Goal: Transaction & Acquisition: Book appointment/travel/reservation

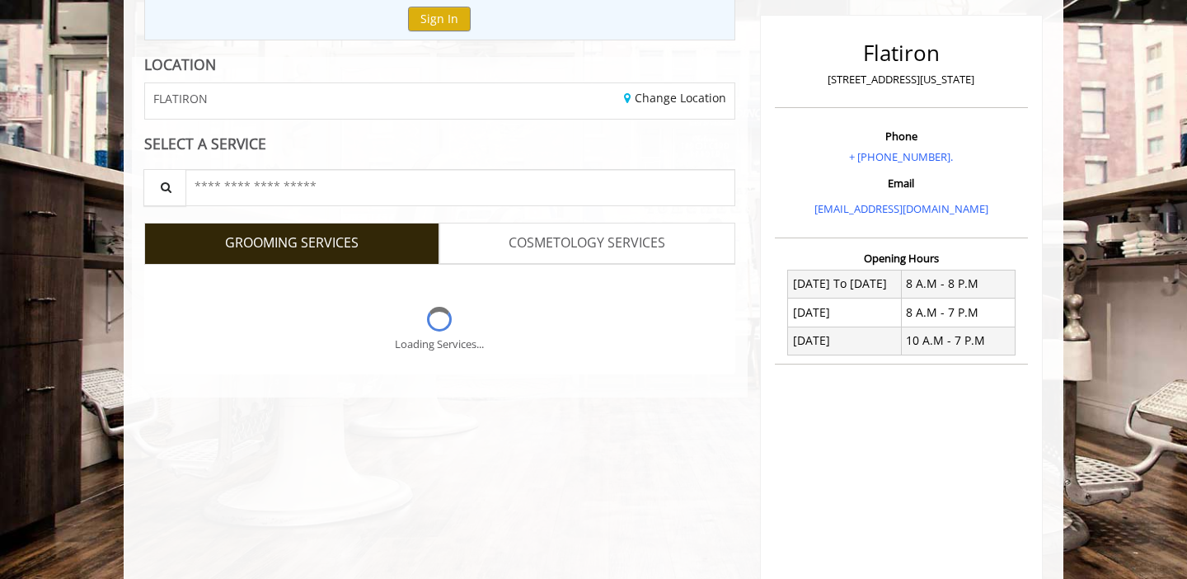
scroll to position [214, 0]
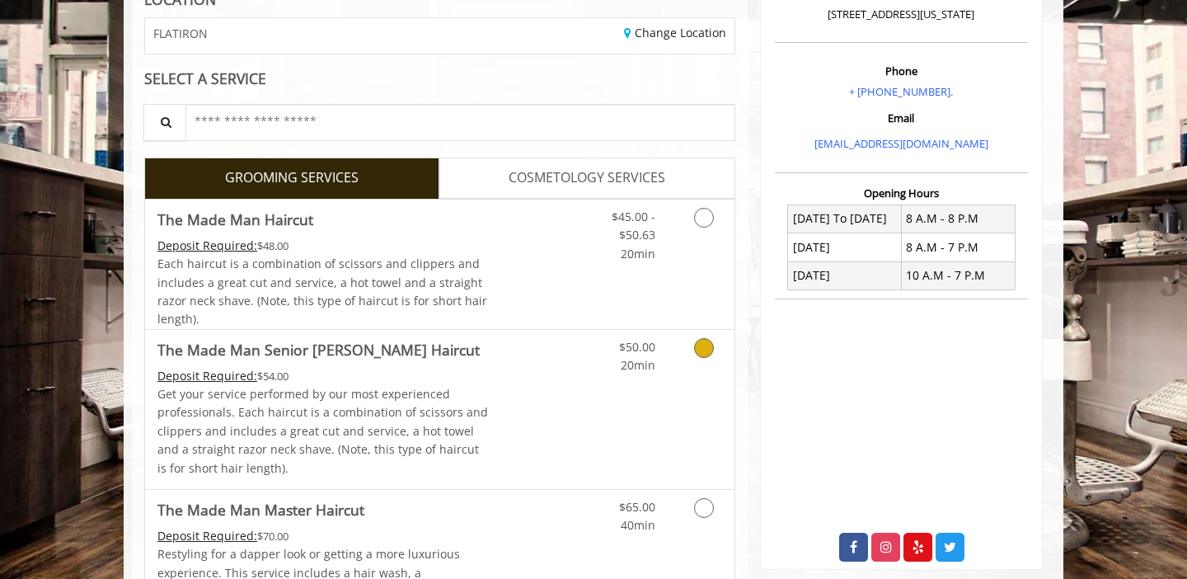
click at [576, 391] on link "Discounted Price" at bounding box center [538, 409] width 98 height 159
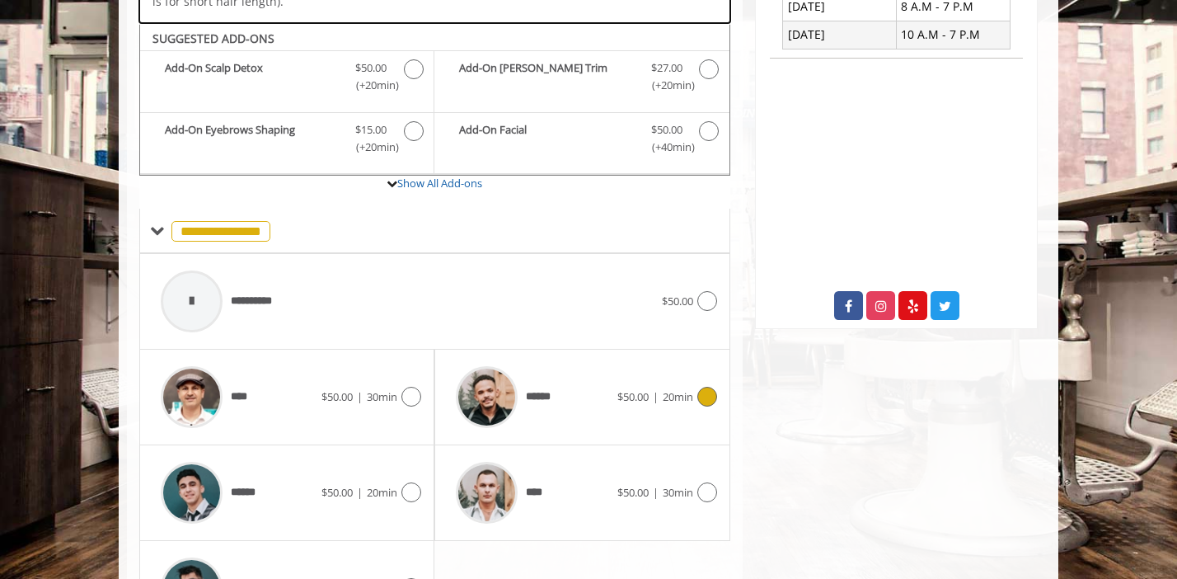
scroll to position [519, 0]
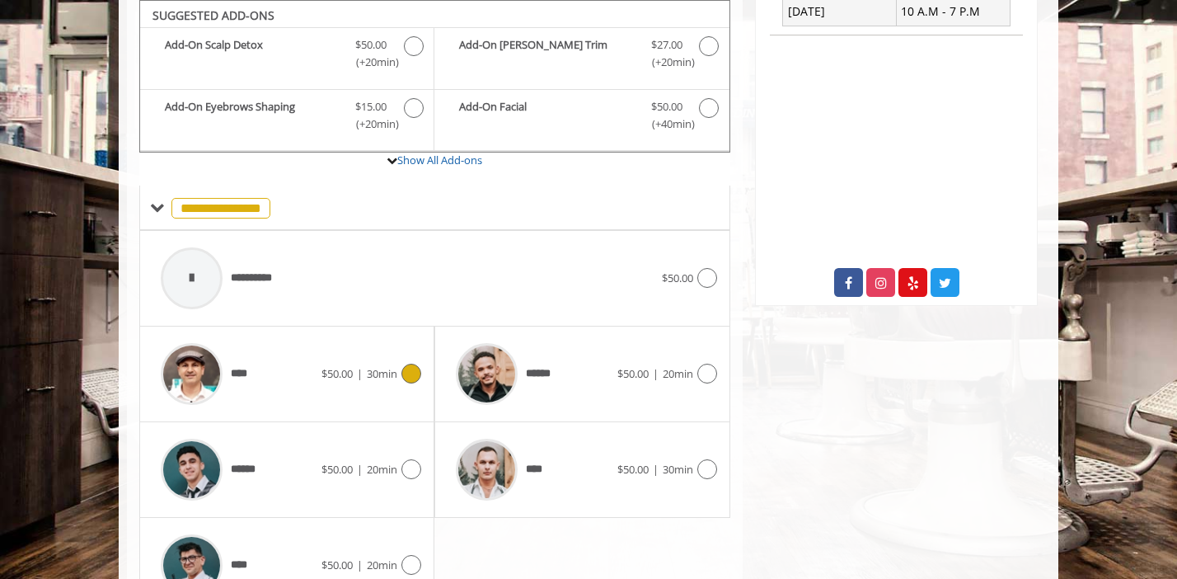
click at [413, 369] on icon at bounding box center [412, 374] width 20 height 20
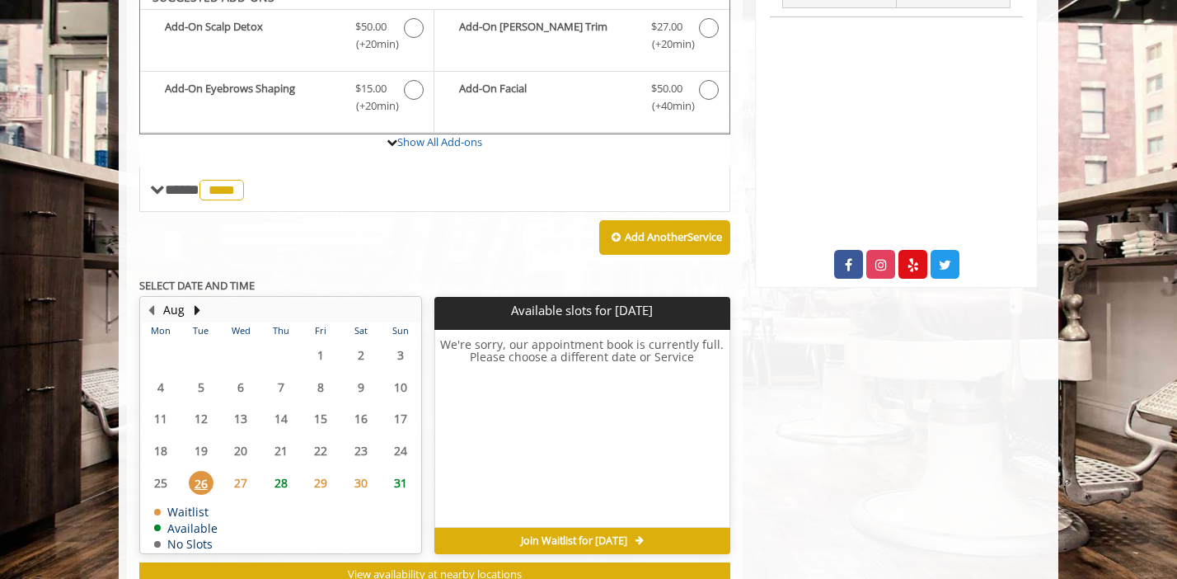
scroll to position [551, 0]
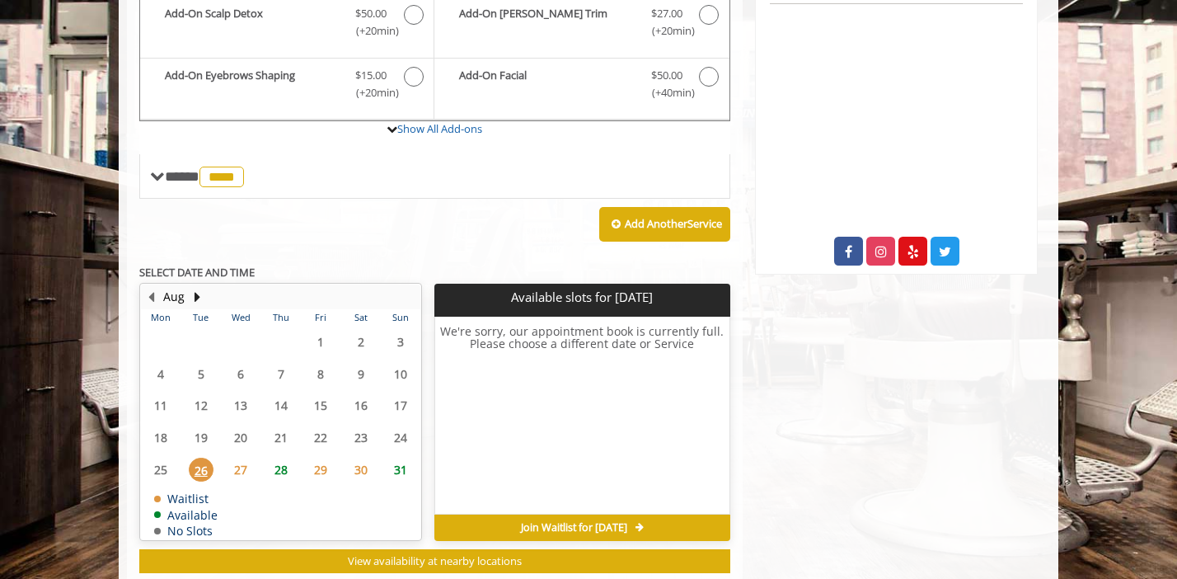
click at [242, 468] on span "27" at bounding box center [240, 470] width 25 height 24
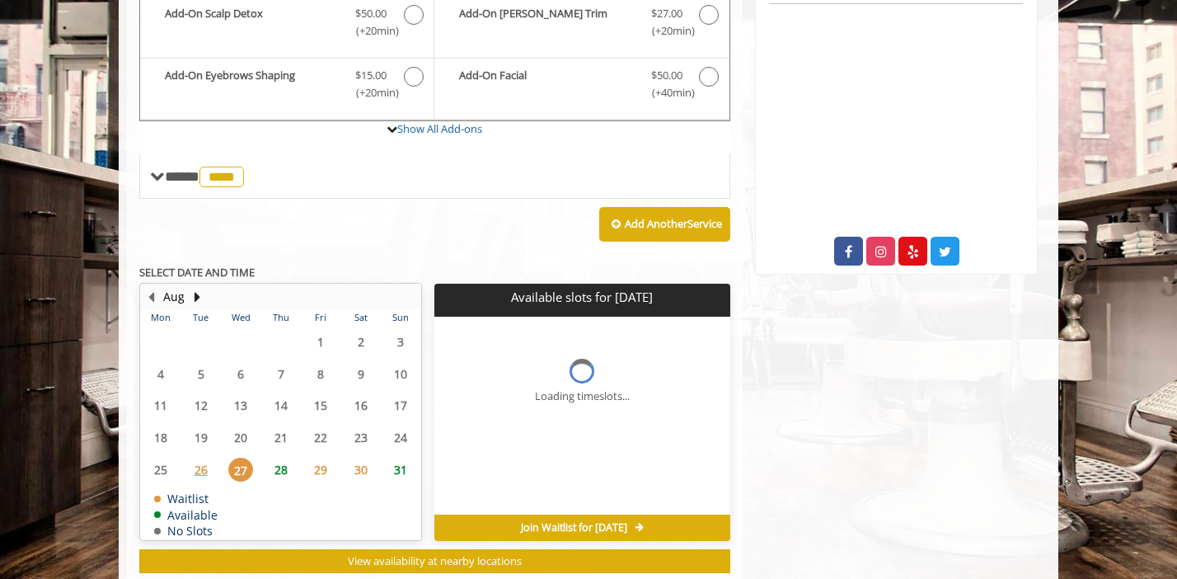
scroll to position [594, 0]
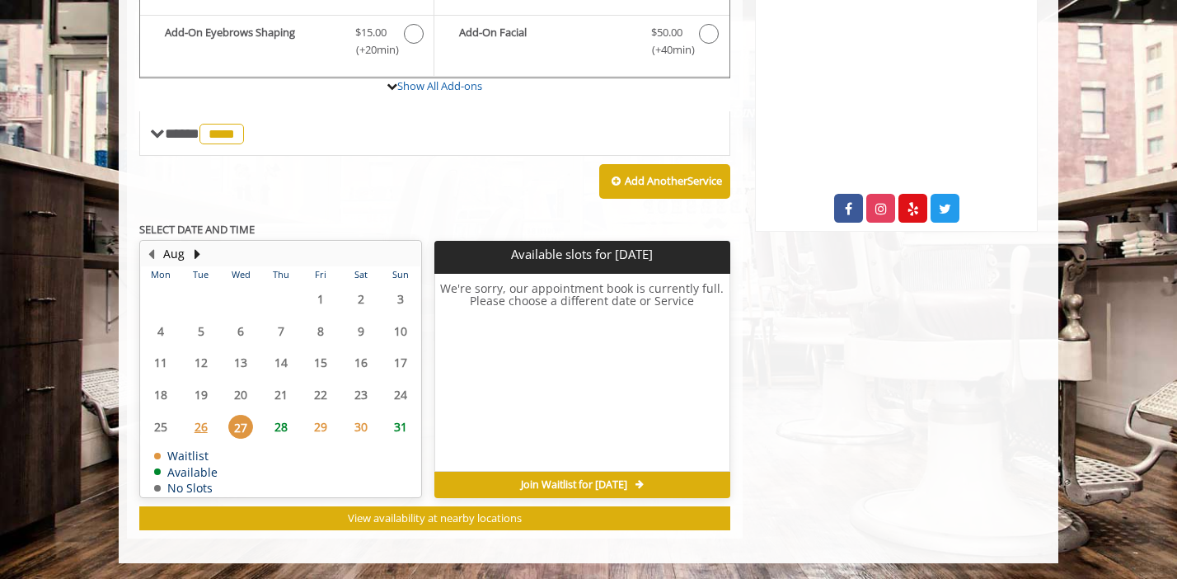
click at [277, 426] on span "28" at bounding box center [281, 427] width 25 height 24
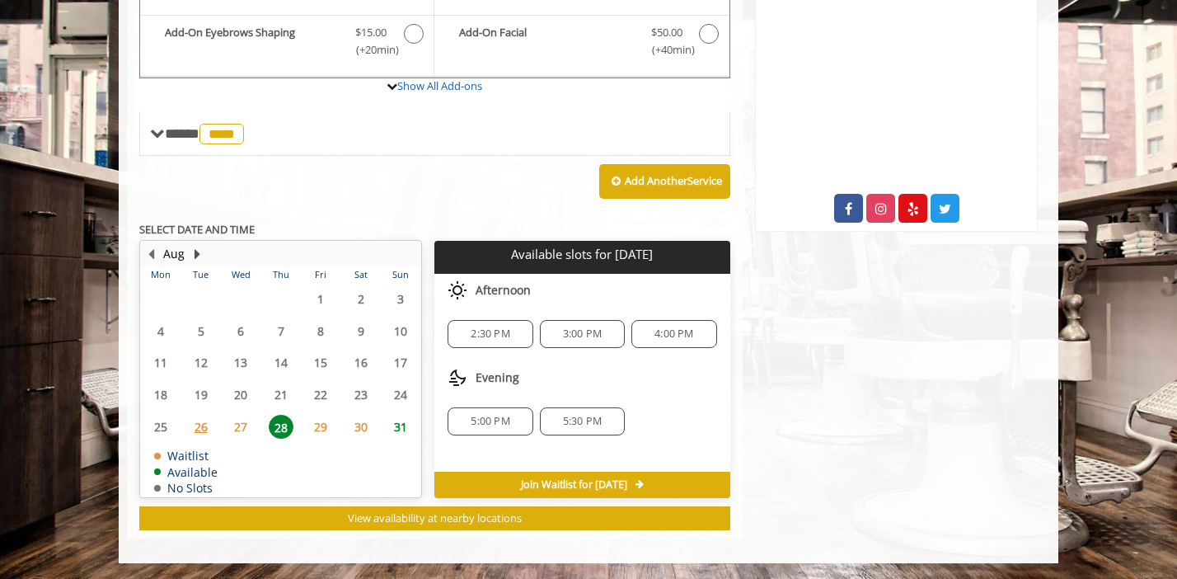
click at [198, 251] on button "Next Month" at bounding box center [196, 254] width 13 height 18
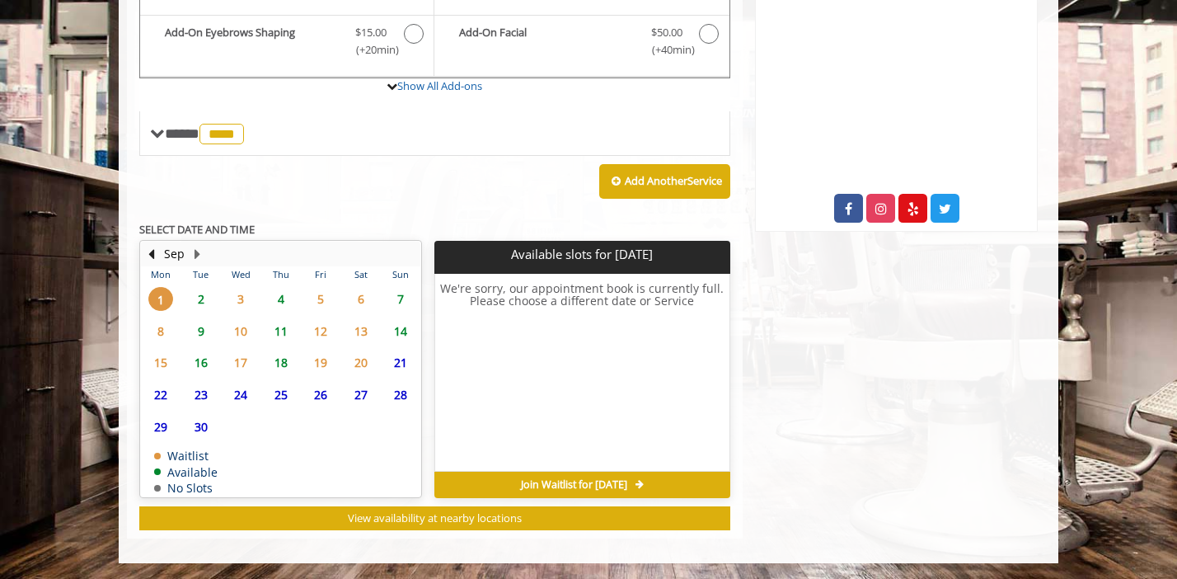
click at [200, 300] on span "2" at bounding box center [201, 299] width 25 height 24
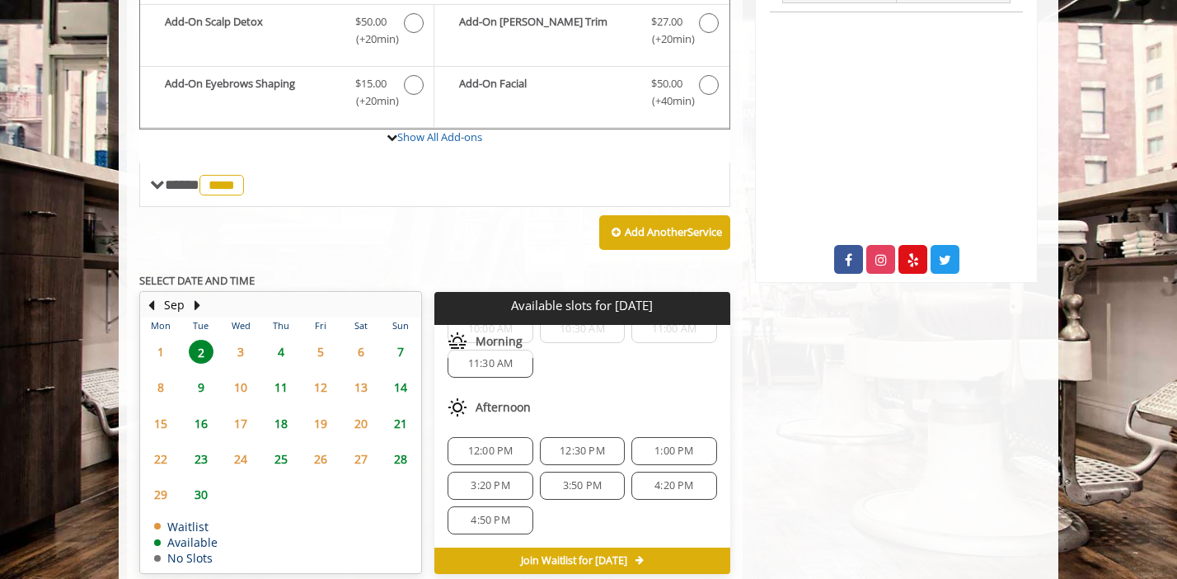
scroll to position [520, 0]
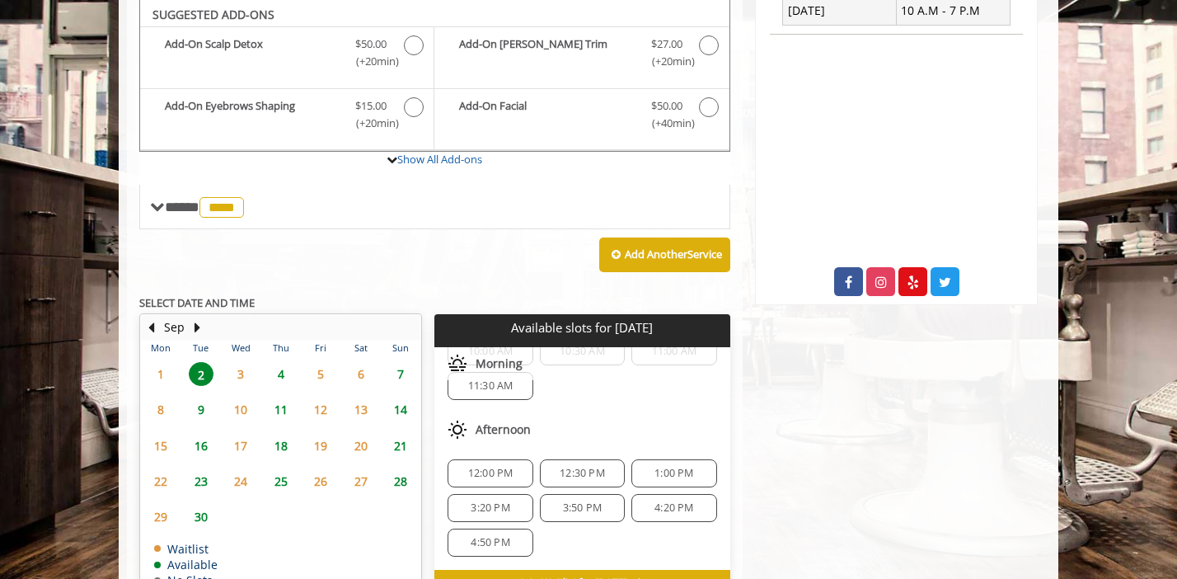
click at [273, 376] on span "4" at bounding box center [281, 374] width 25 height 24
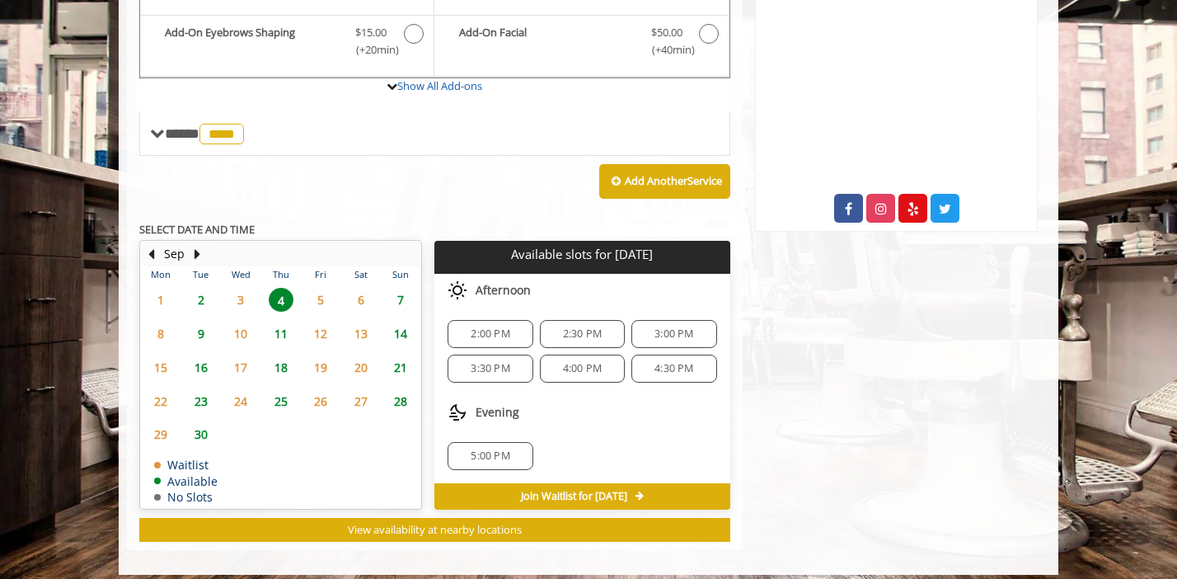
scroll to position [605, 0]
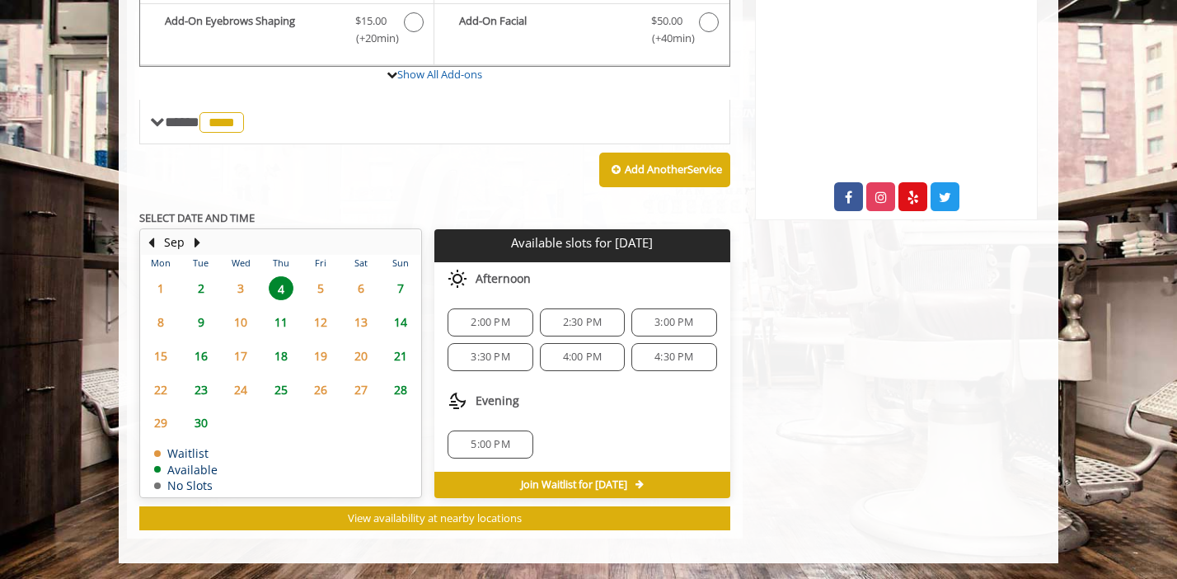
click at [199, 290] on span "2" at bounding box center [201, 288] width 25 height 24
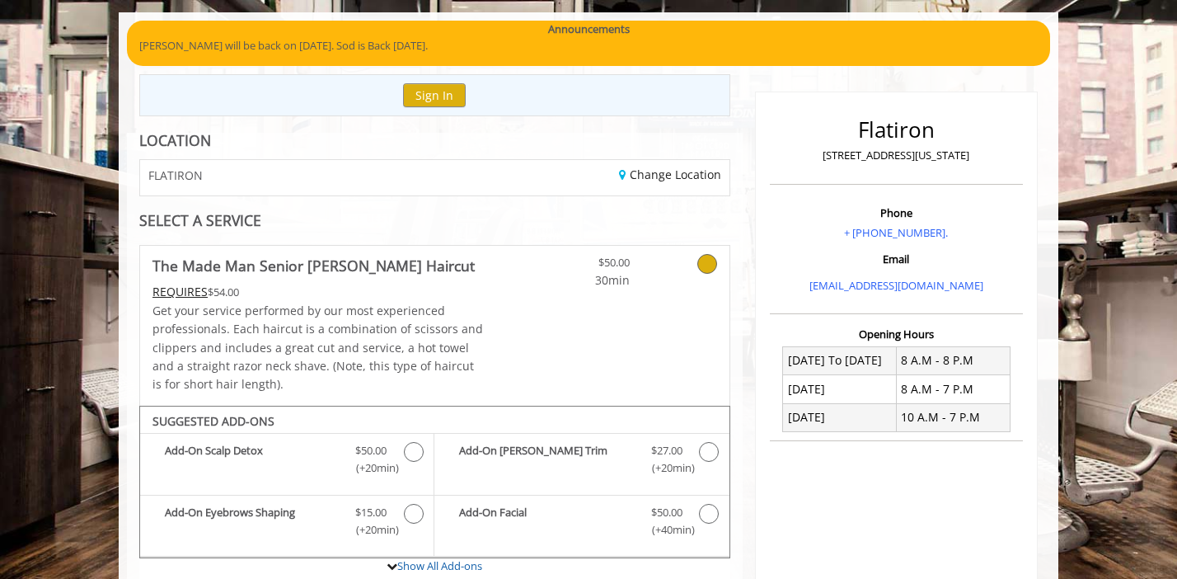
scroll to position [0, 0]
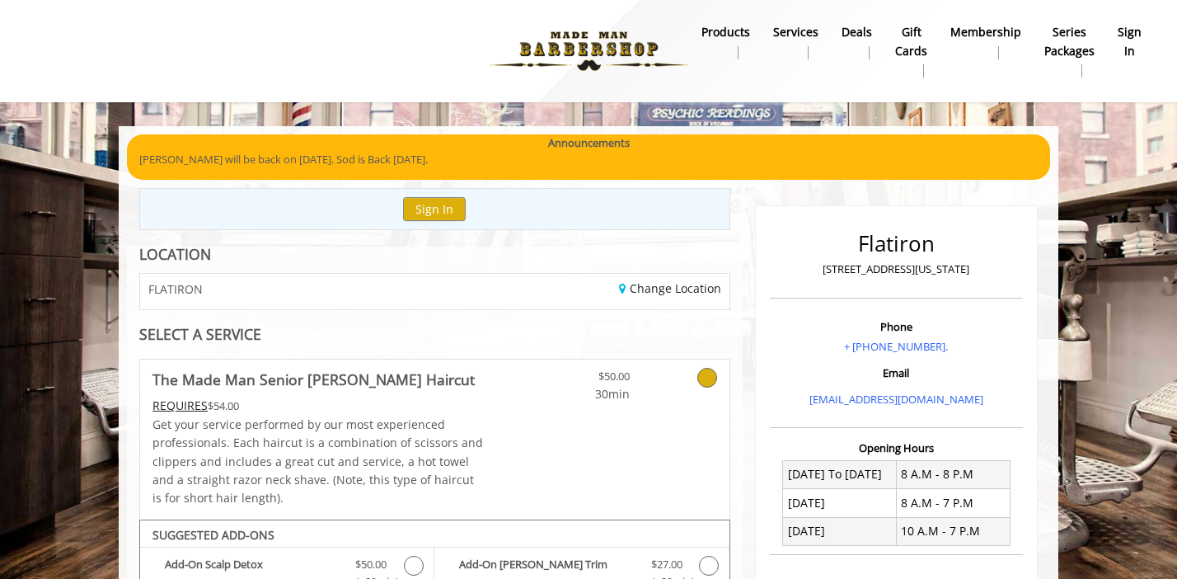
click at [615, 289] on div "Change Location" at bounding box center [588, 291] width 307 height 35
click at [652, 291] on link "Change Location" at bounding box center [670, 288] width 102 height 16
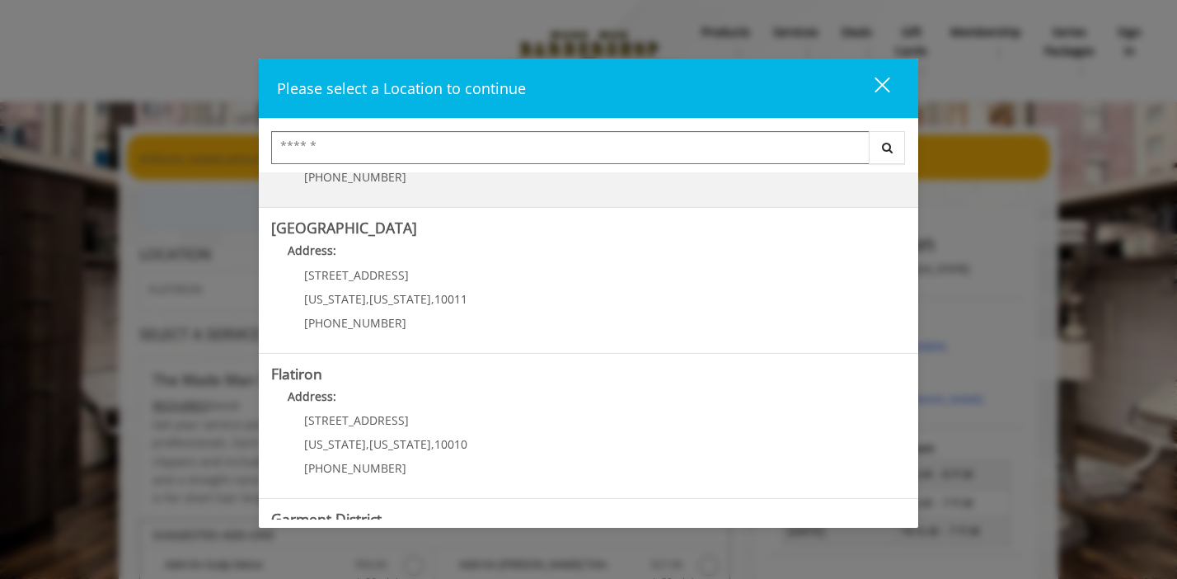
scroll to position [381, 0]
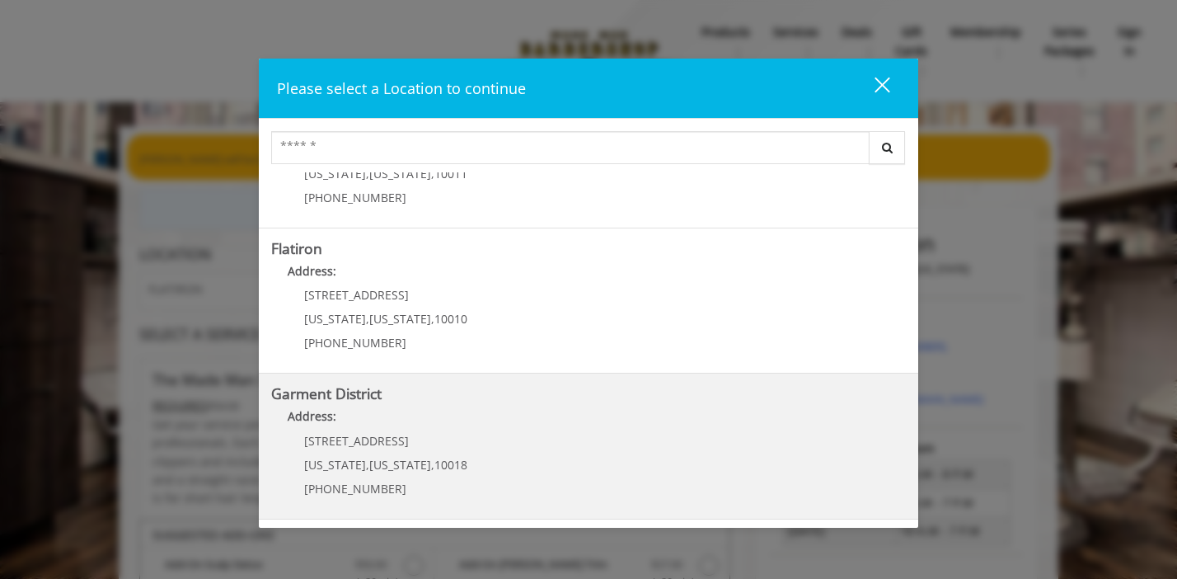
click at [438, 449] on div "1400 Broadway New York , New York , 10018 (212) 997-4247" at bounding box center [373, 471] width 204 height 72
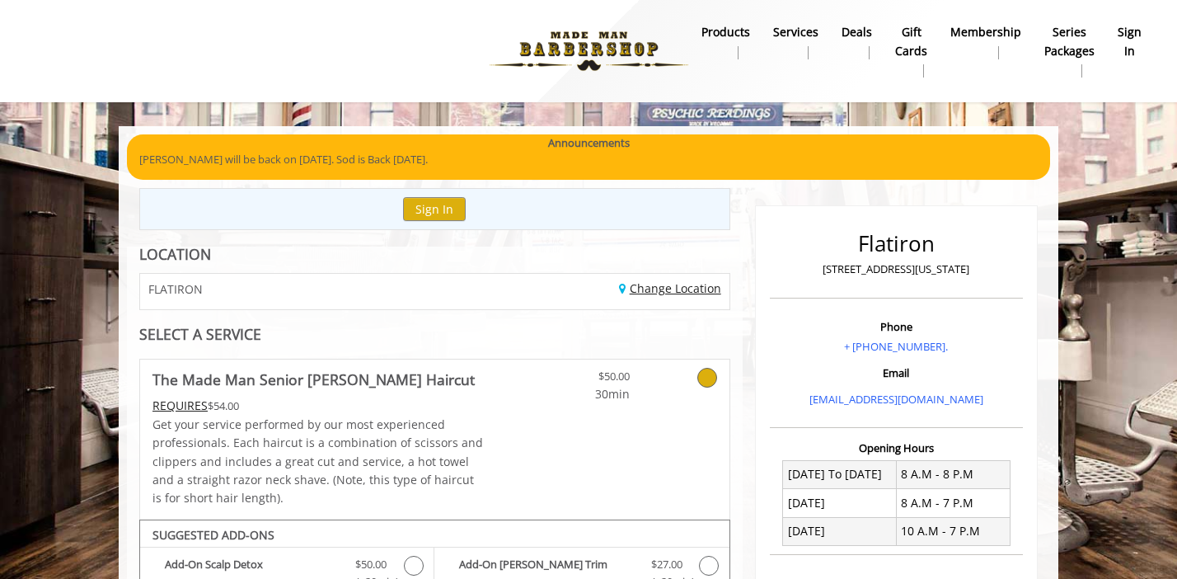
scroll to position [148, 0]
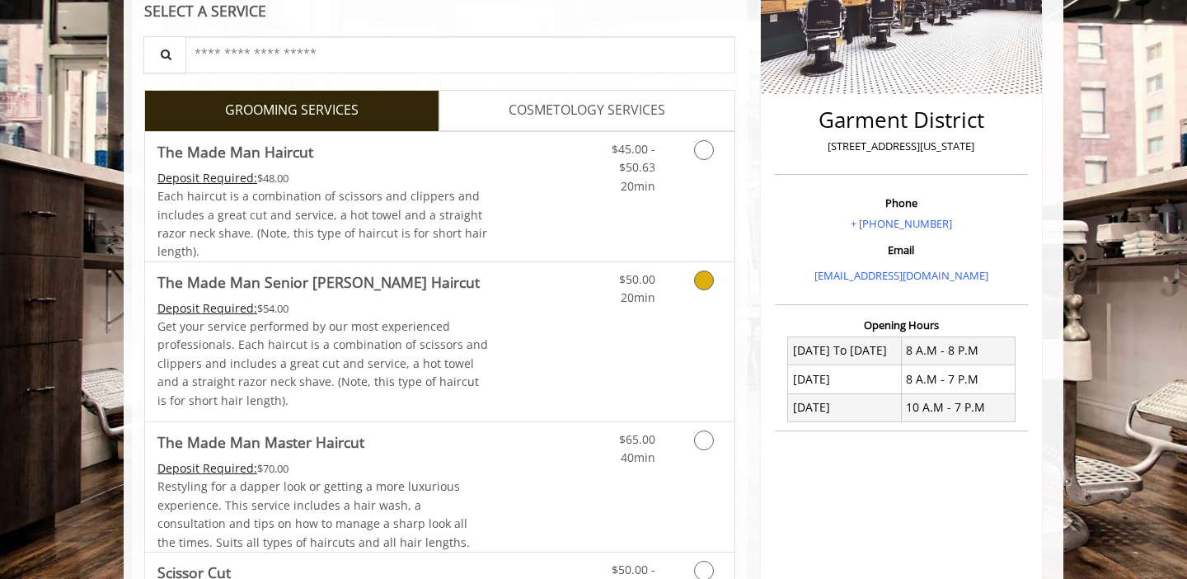
click at [534, 347] on link "Discounted Price" at bounding box center [538, 341] width 98 height 159
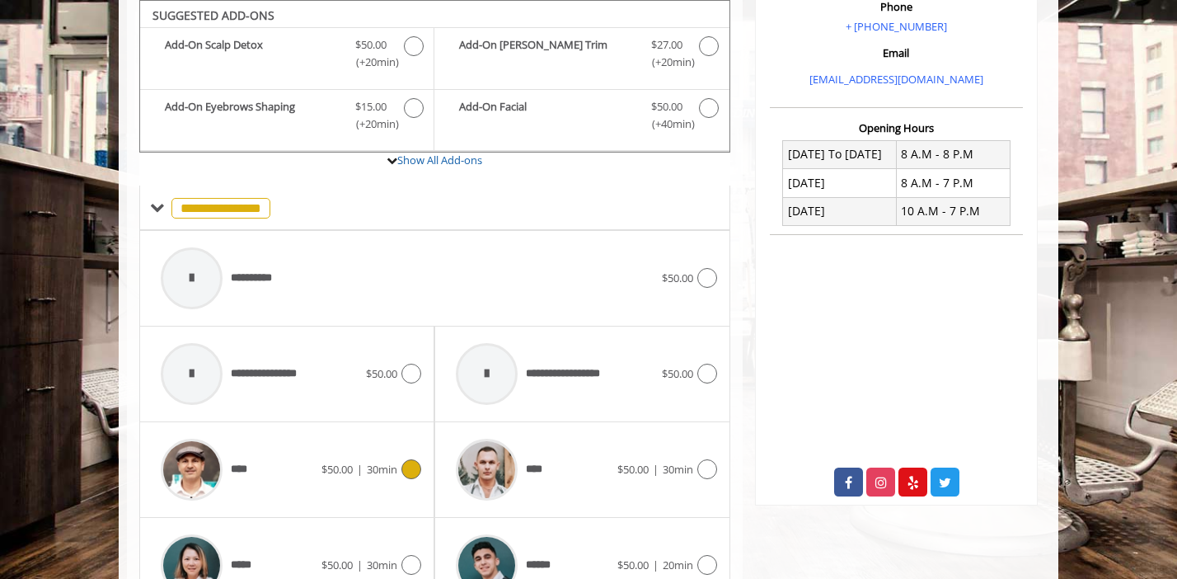
click at [322, 466] on span "$50.00" at bounding box center [337, 469] width 31 height 15
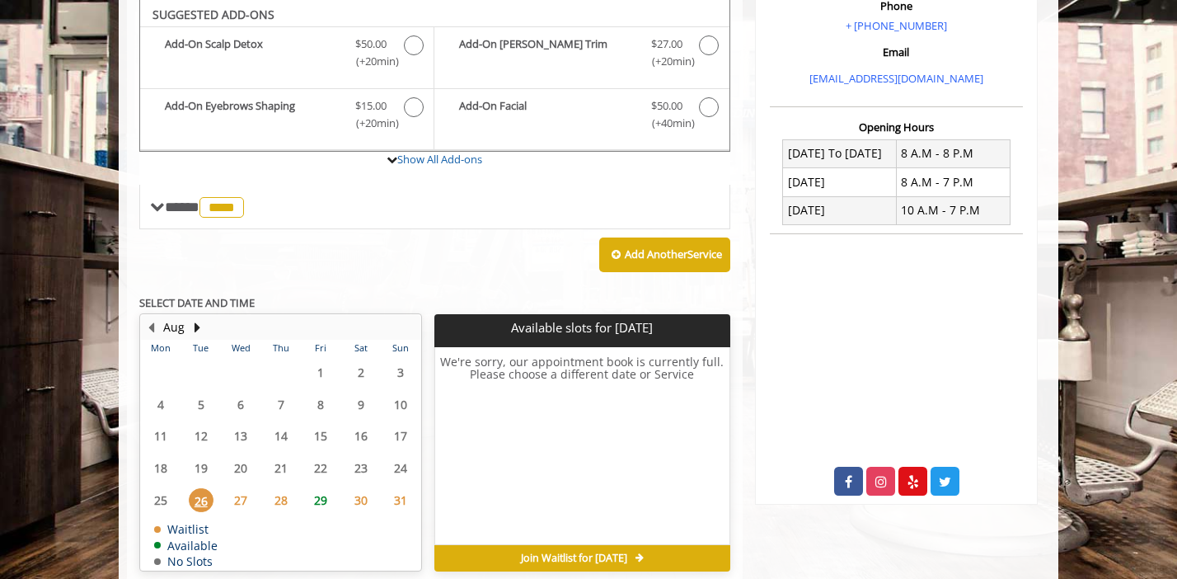
scroll to position [520, 0]
click at [196, 328] on button "Next Month" at bounding box center [196, 327] width 13 height 18
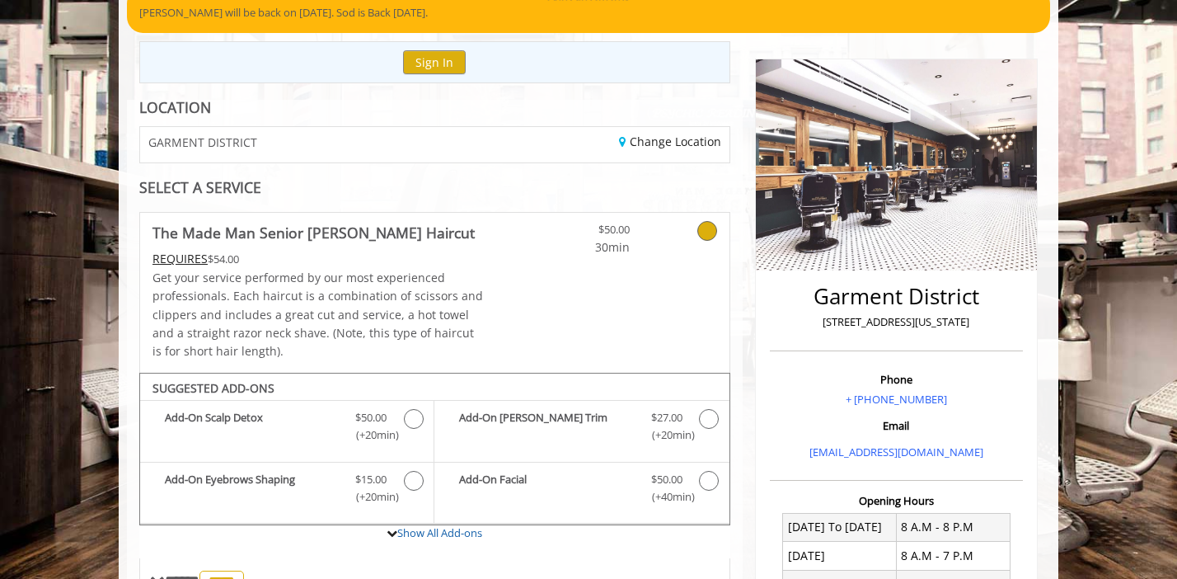
scroll to position [196, 0]
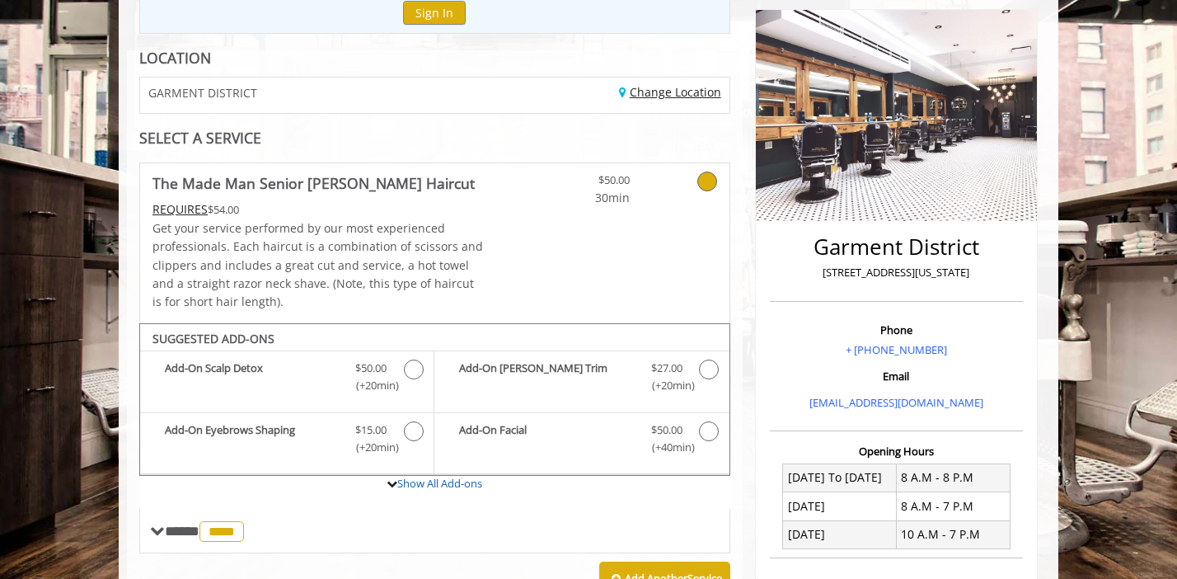
click at [646, 98] on link "Change Location" at bounding box center [670, 92] width 102 height 16
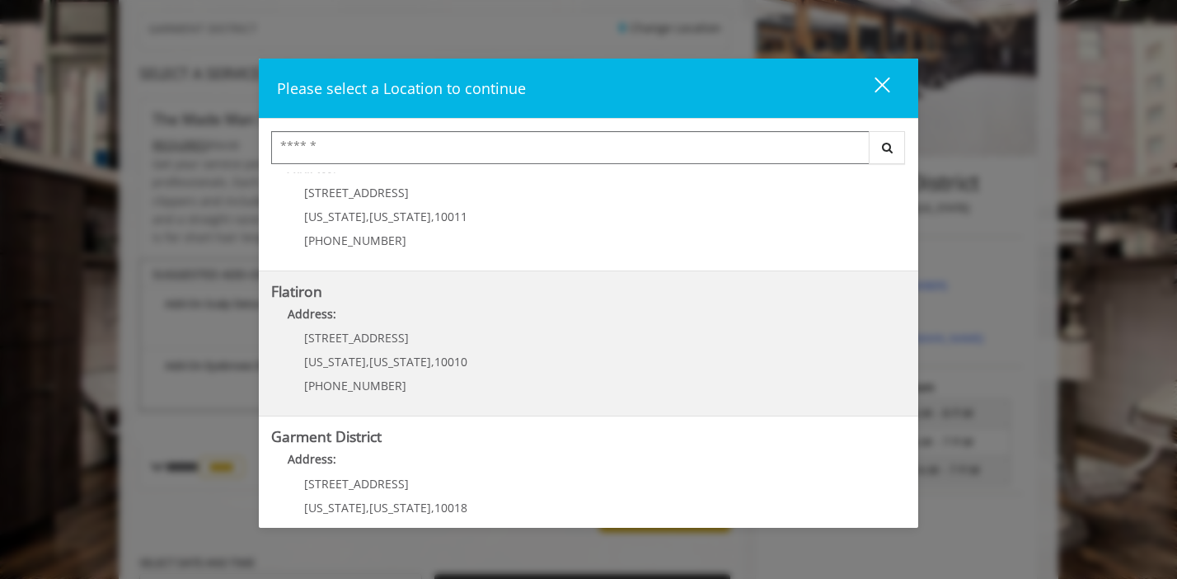
scroll to position [330, 0]
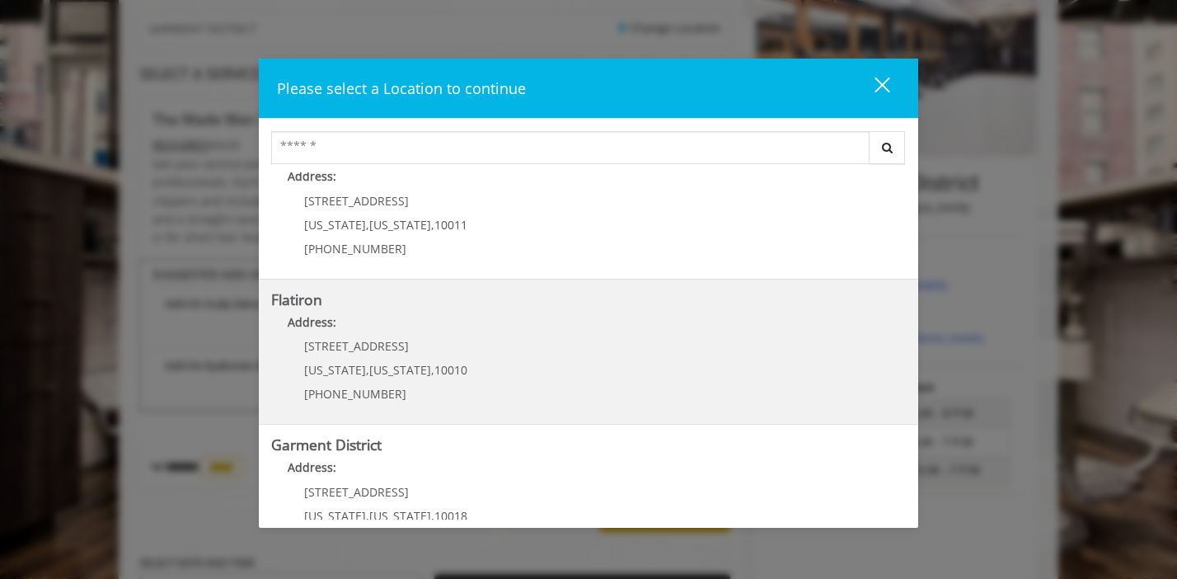
click at [314, 367] on span "[US_STATE]" at bounding box center [335, 370] width 62 height 16
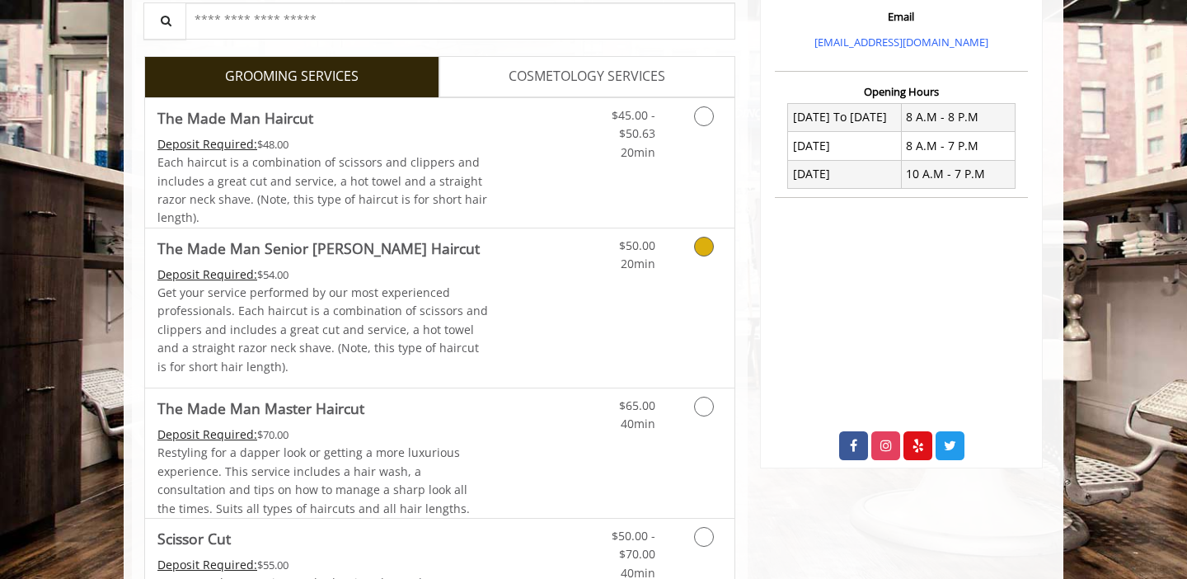
click at [543, 315] on link "Discounted Price" at bounding box center [538, 307] width 98 height 159
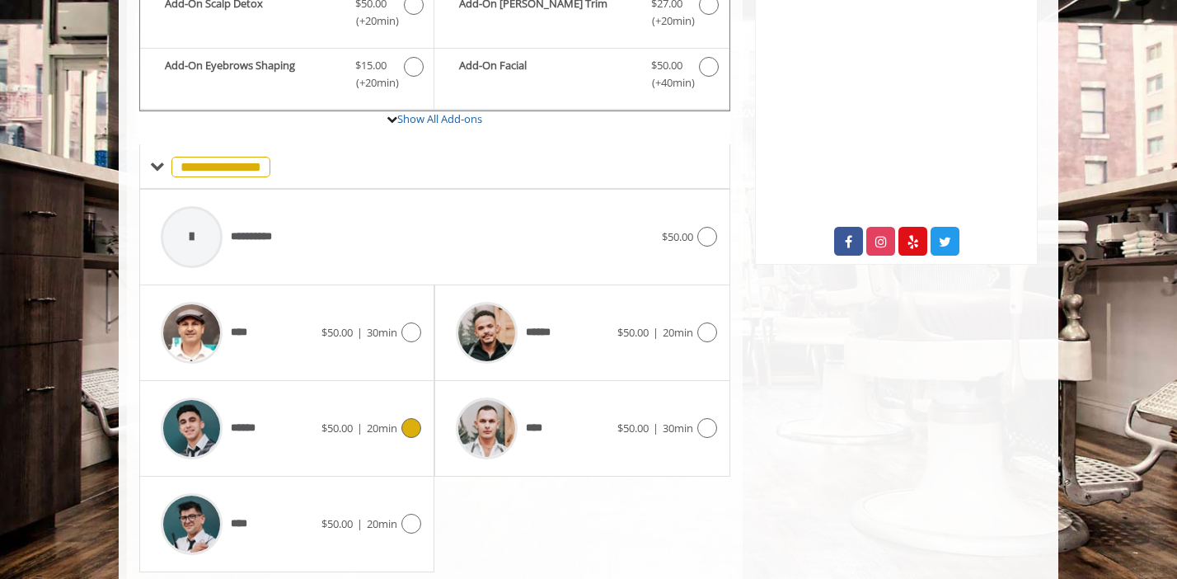
click at [413, 425] on icon at bounding box center [412, 428] width 20 height 20
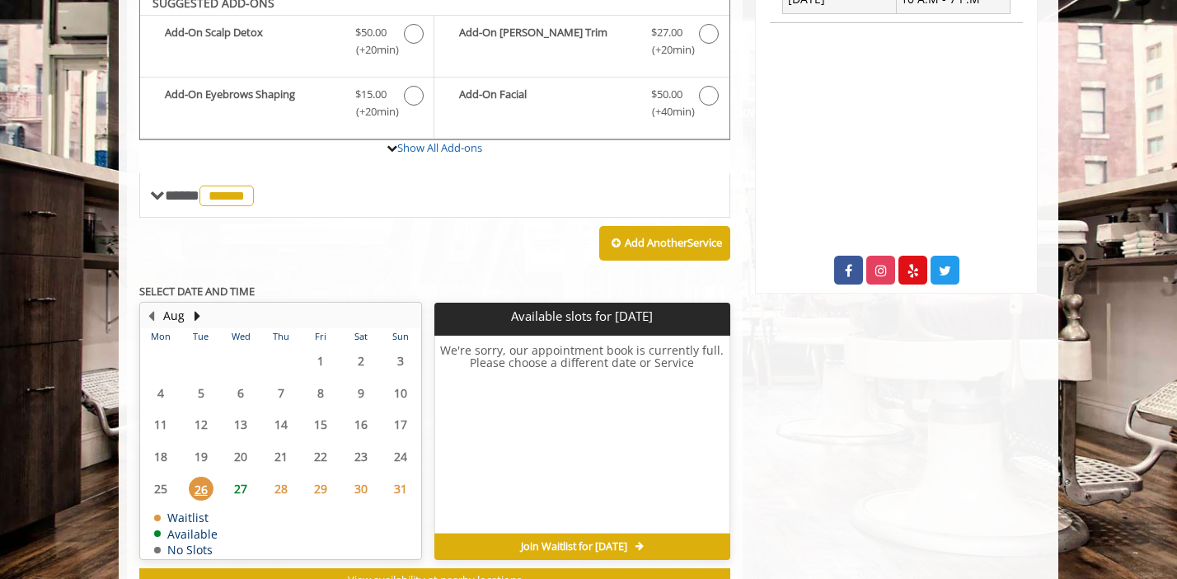
scroll to position [520, 0]
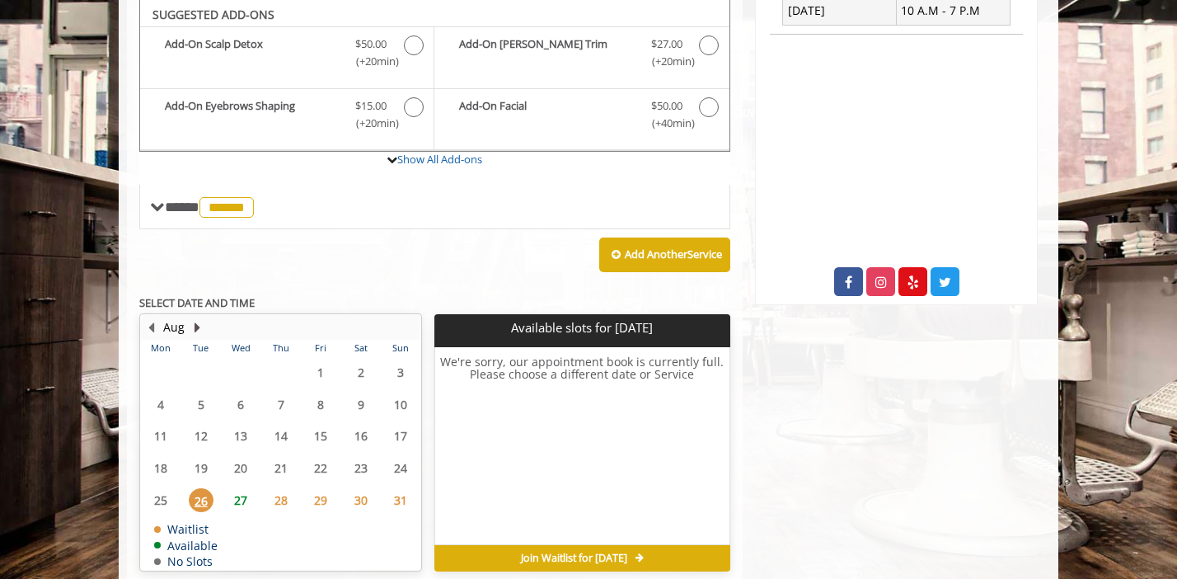
click at [198, 326] on button "Next Month" at bounding box center [196, 327] width 13 height 18
click at [198, 369] on span "2" at bounding box center [201, 372] width 25 height 24
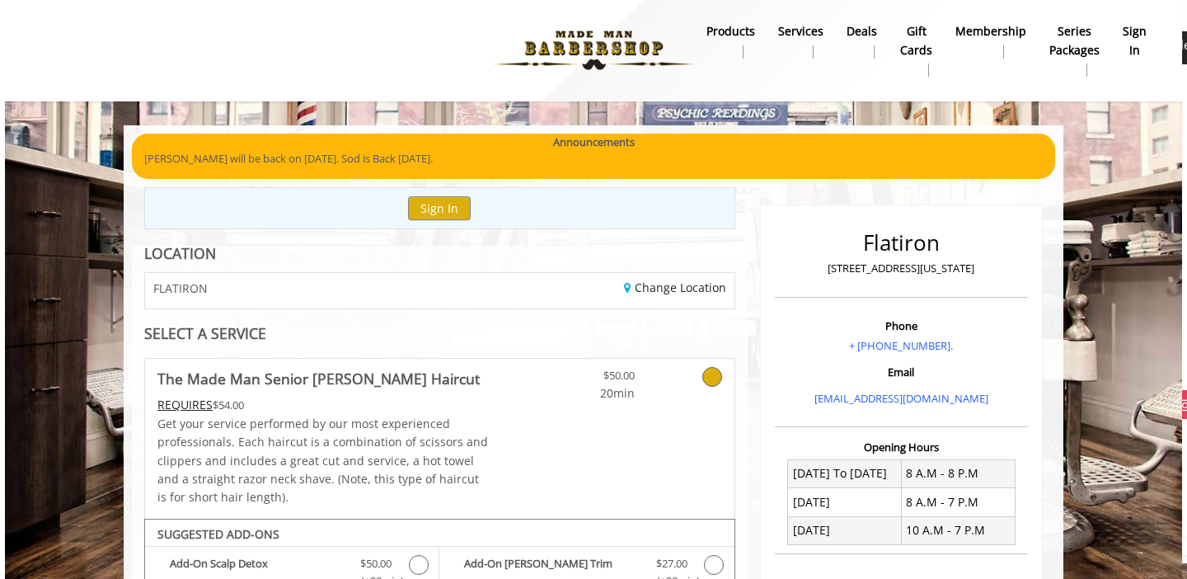
scroll to position [0, 0]
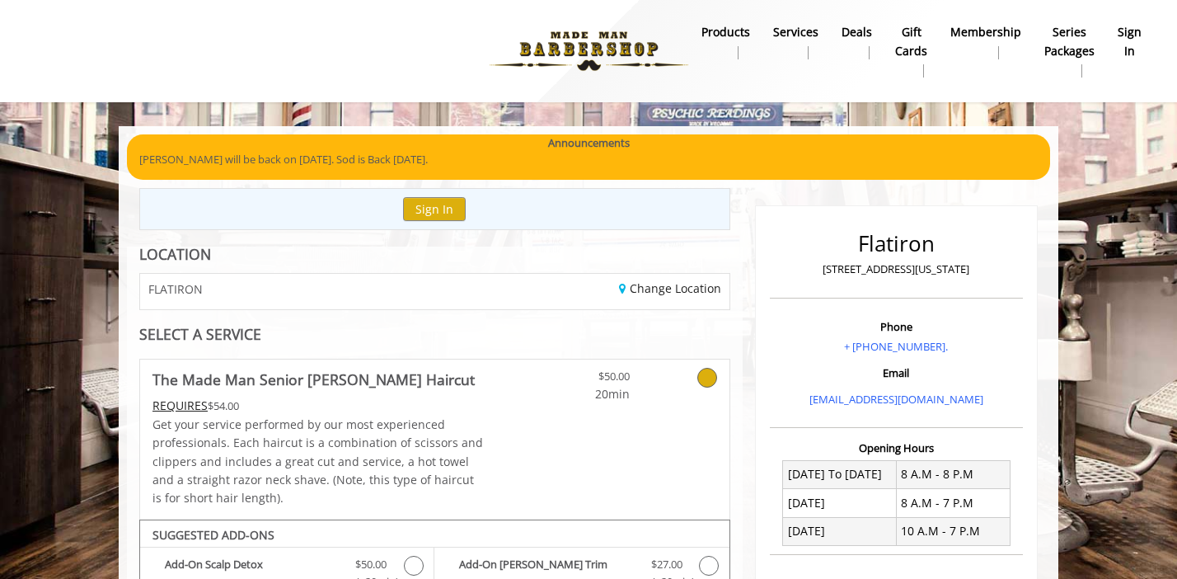
click at [707, 383] on icon at bounding box center [708, 378] width 20 height 20
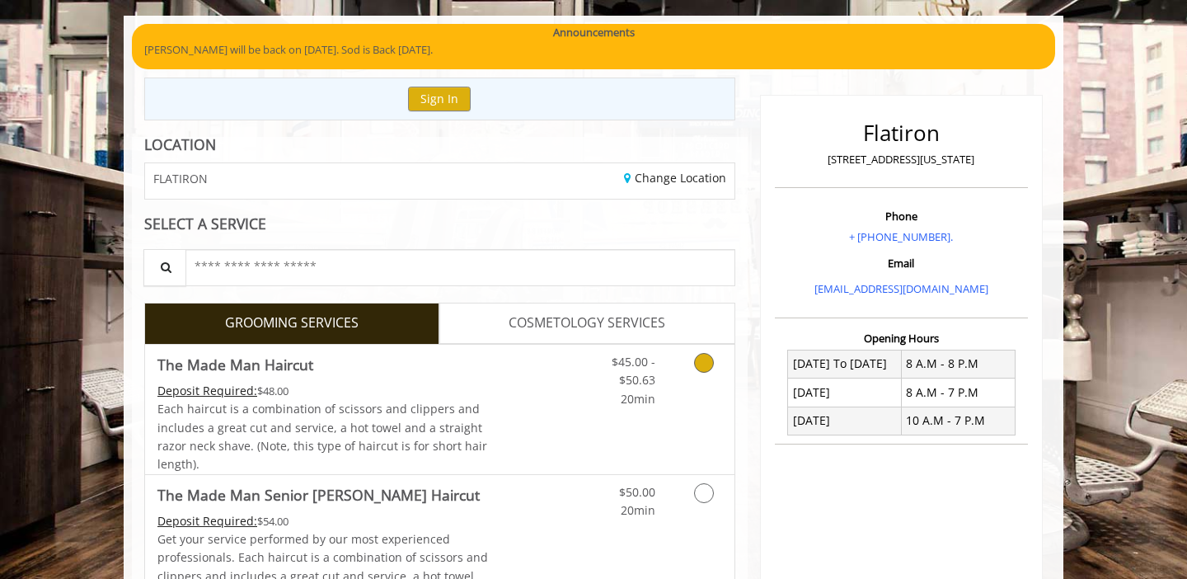
click at [699, 369] on icon "Grooming services" at bounding box center [704, 363] width 20 height 20
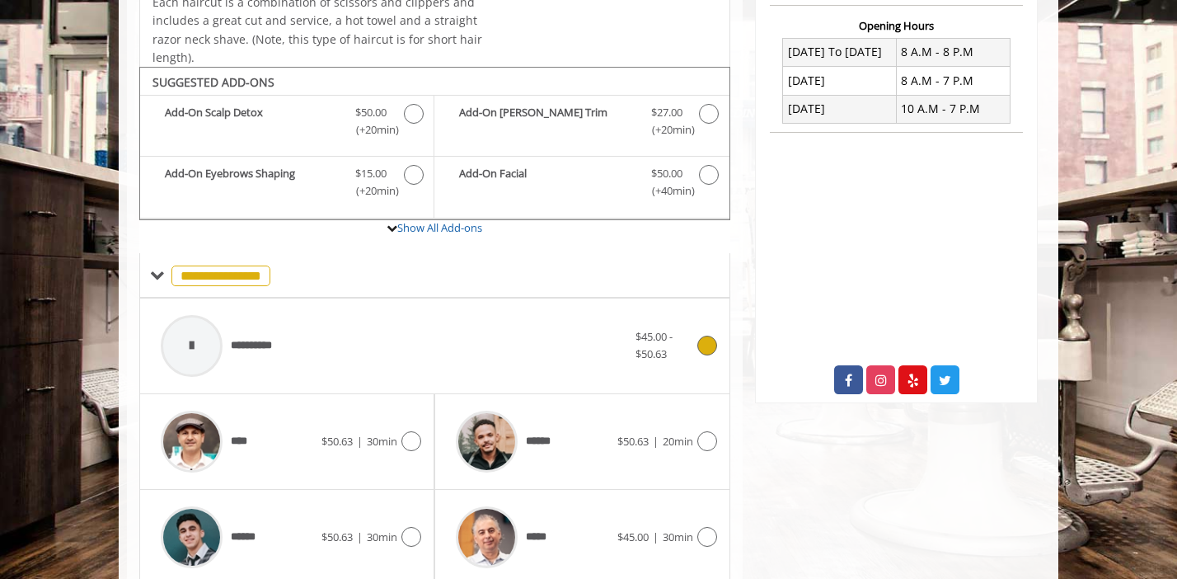
scroll to position [489, 0]
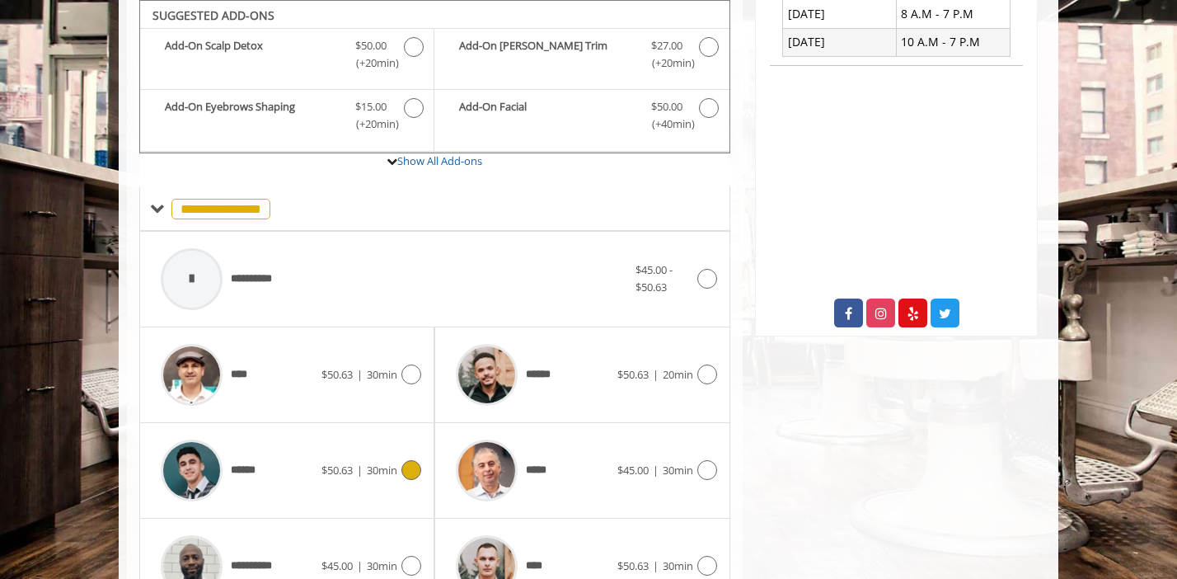
click at [394, 463] on span "30min" at bounding box center [382, 470] width 31 height 15
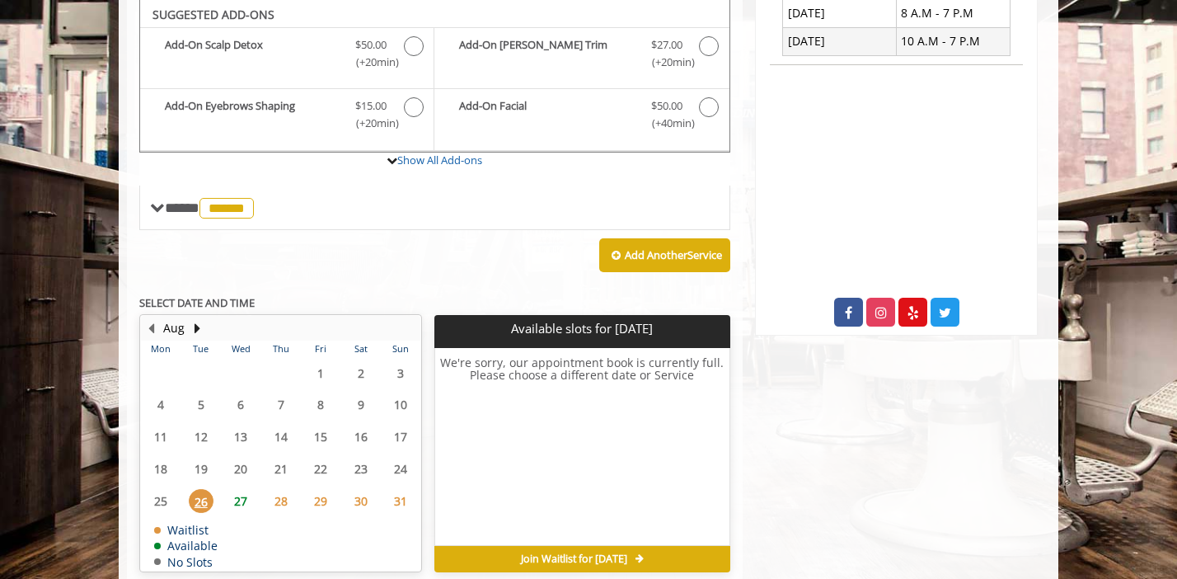
scroll to position [490, 0]
click at [196, 327] on button "Next Month" at bounding box center [196, 328] width 13 height 18
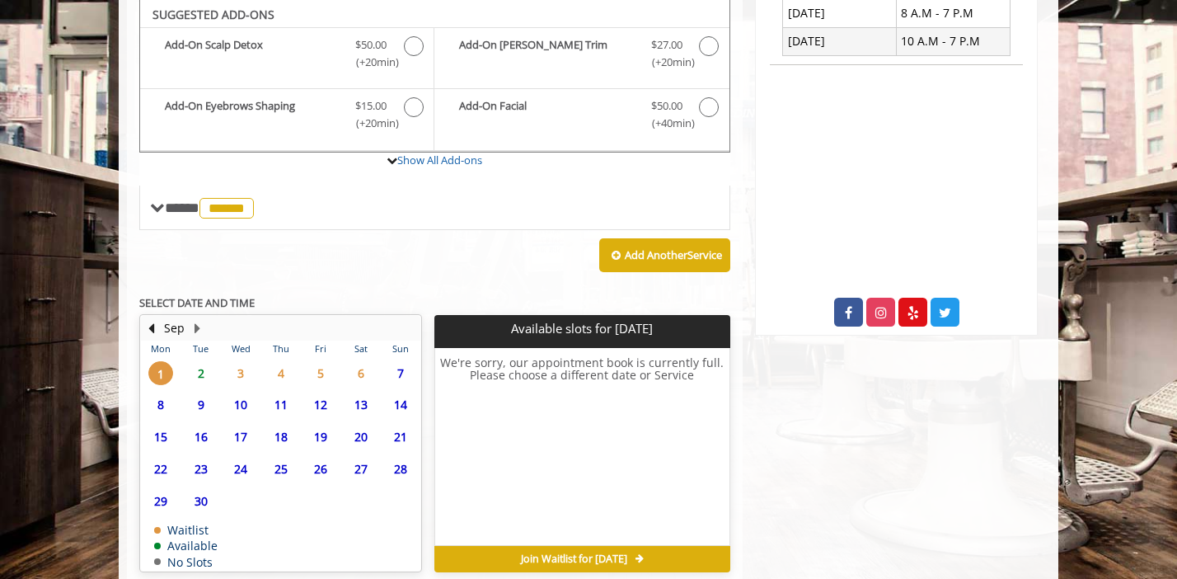
click at [196, 374] on span "2" at bounding box center [201, 373] width 25 height 24
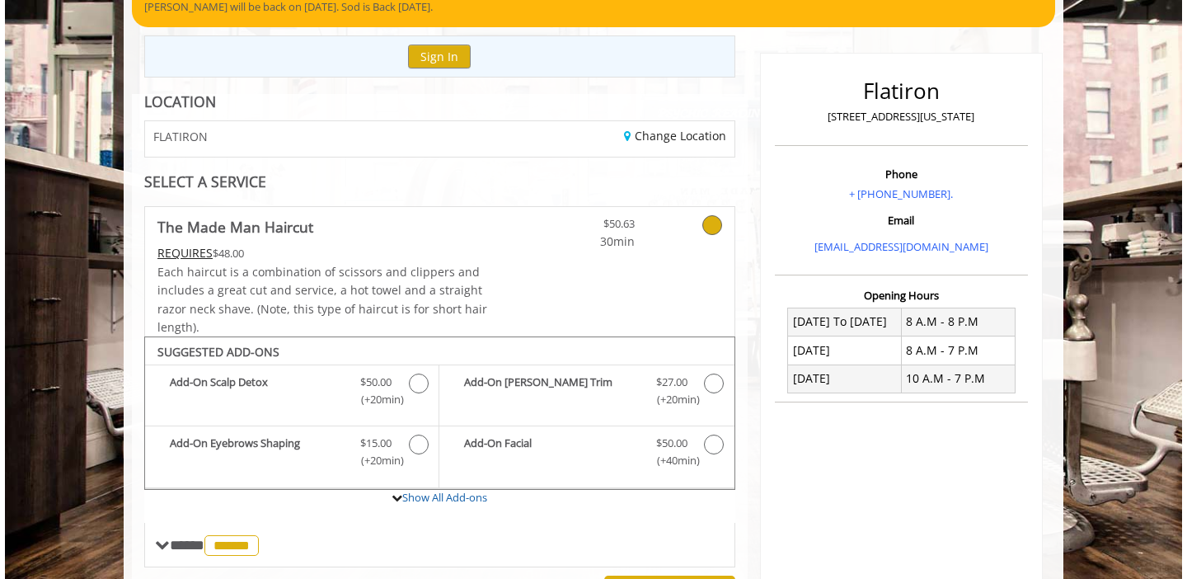
scroll to position [0, 0]
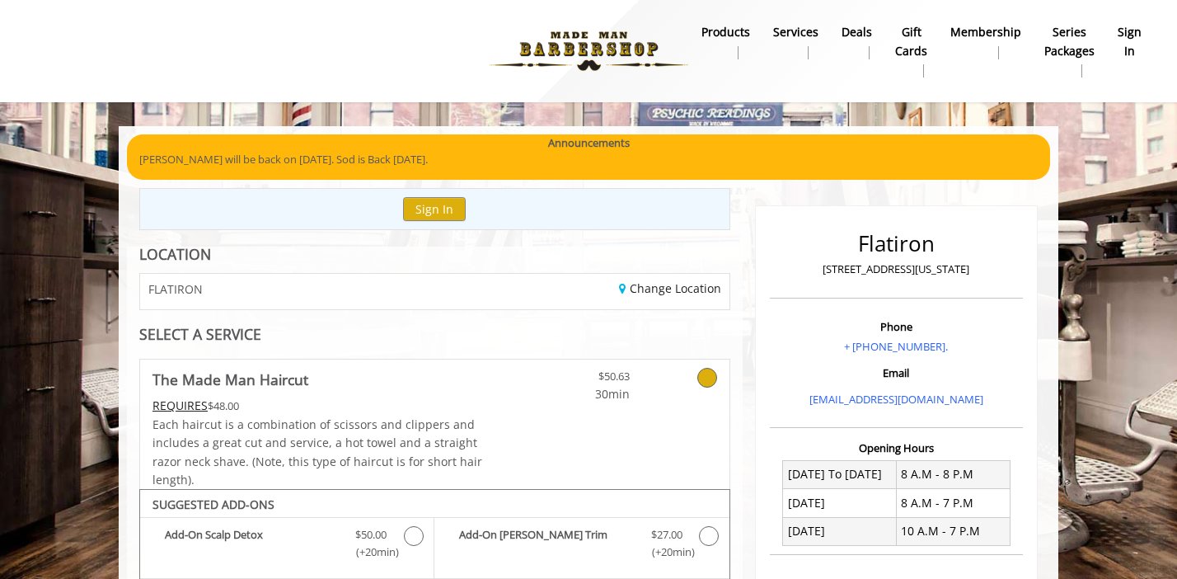
click at [660, 410] on div "$50.63 30min" at bounding box center [631, 423] width 196 height 129
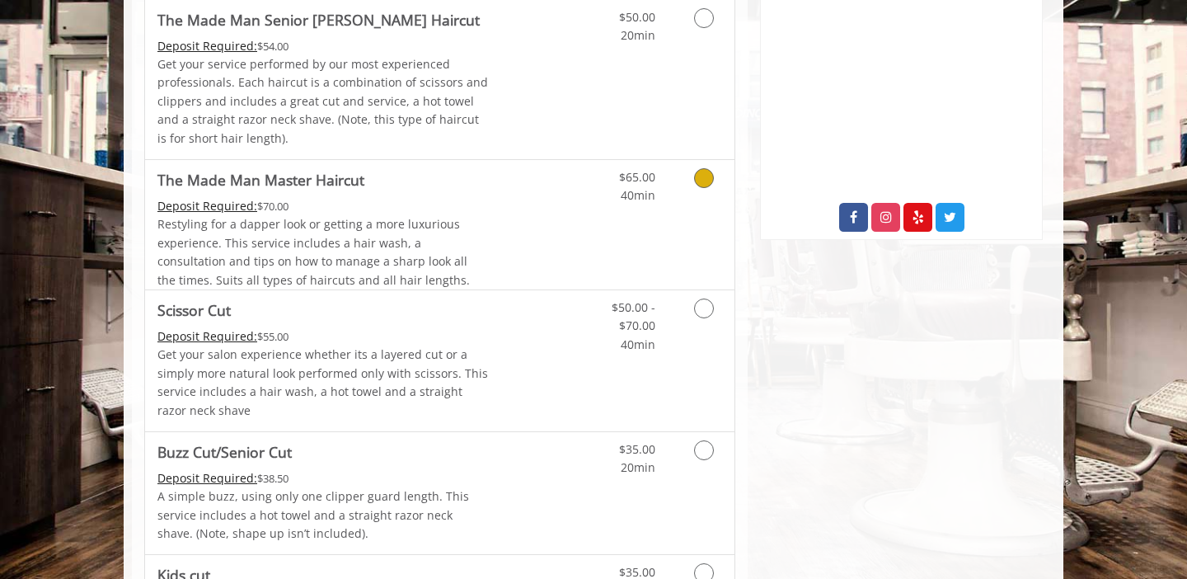
scroll to position [586, 0]
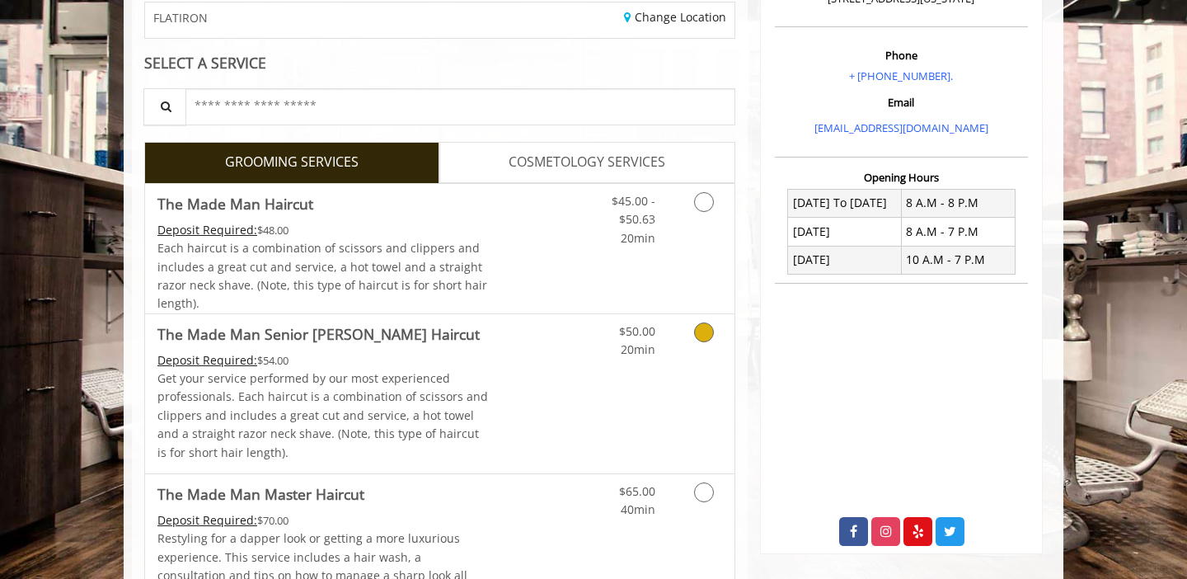
click at [604, 360] on div "$50.00 20min" at bounding box center [661, 393] width 148 height 159
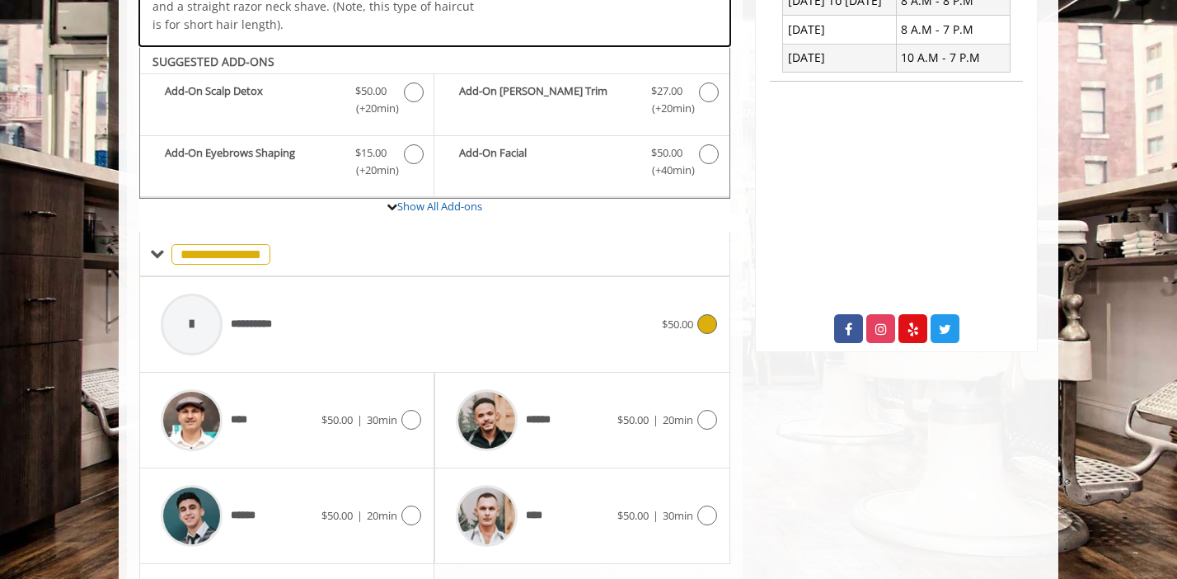
scroll to position [519, 0]
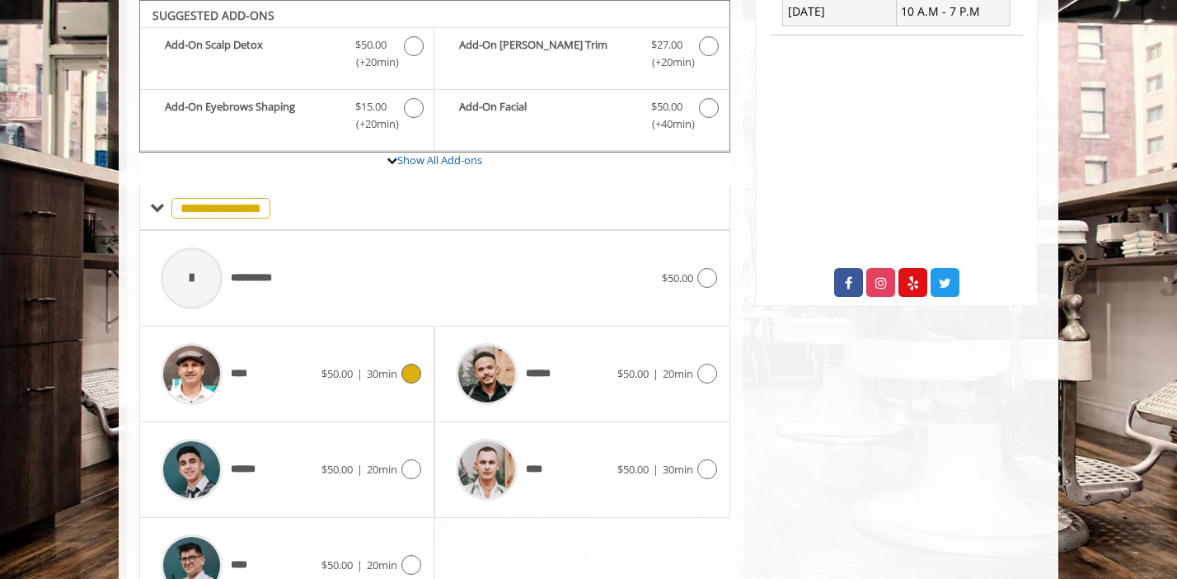
click at [411, 381] on icon at bounding box center [412, 374] width 20 height 20
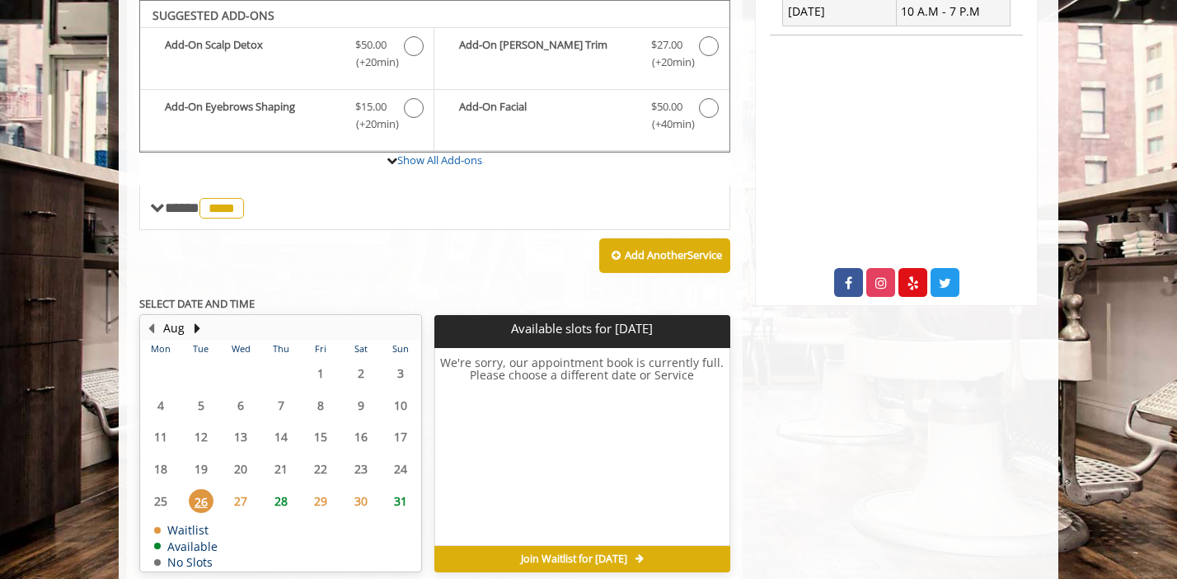
scroll to position [520, 0]
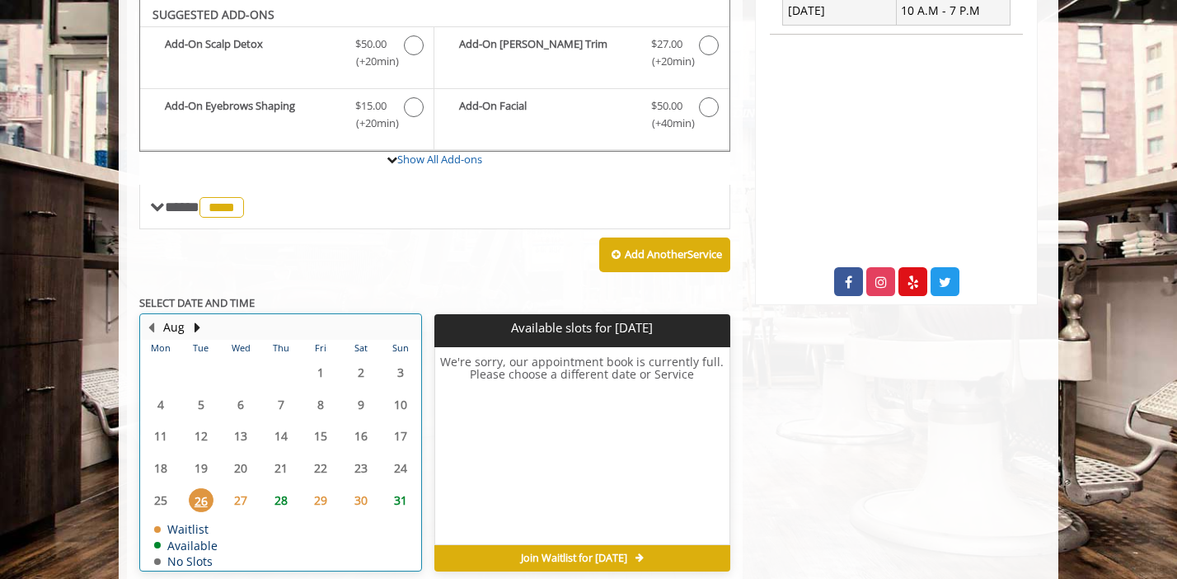
click at [189, 332] on div "Aug" at bounding box center [173, 327] width 33 height 21
click at [194, 329] on button "Next Month" at bounding box center [196, 327] width 13 height 18
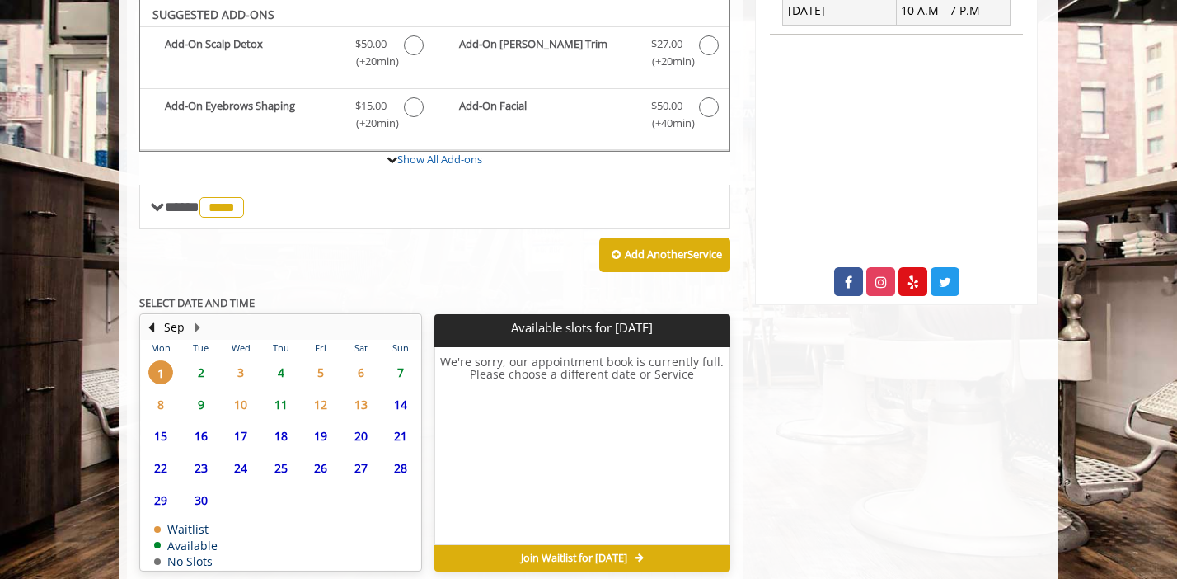
click at [197, 370] on span "2" at bounding box center [201, 372] width 25 height 24
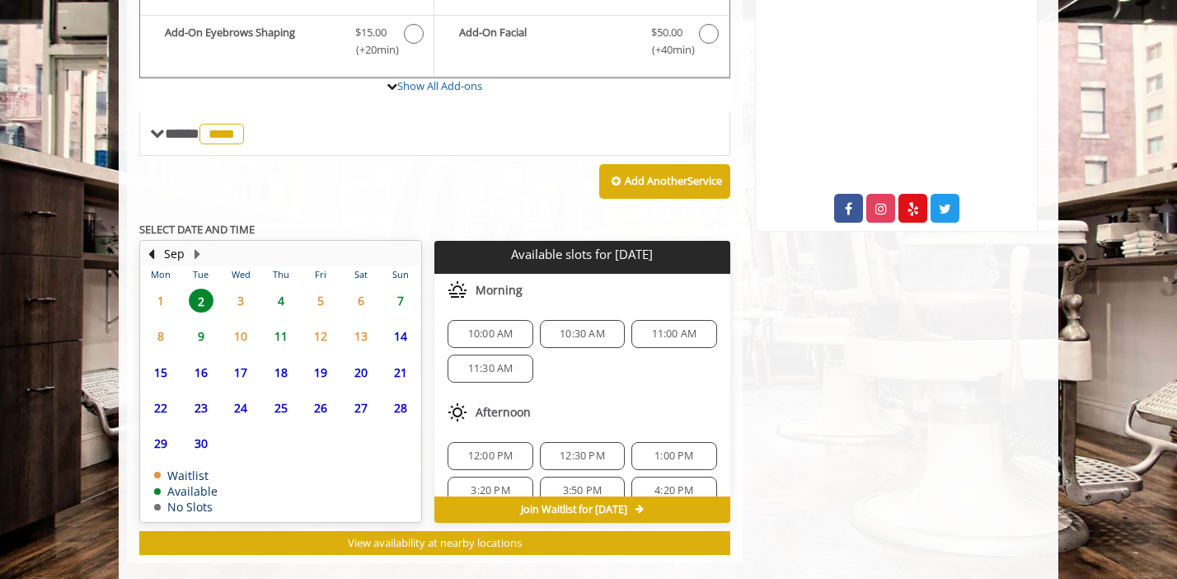
scroll to position [618, 0]
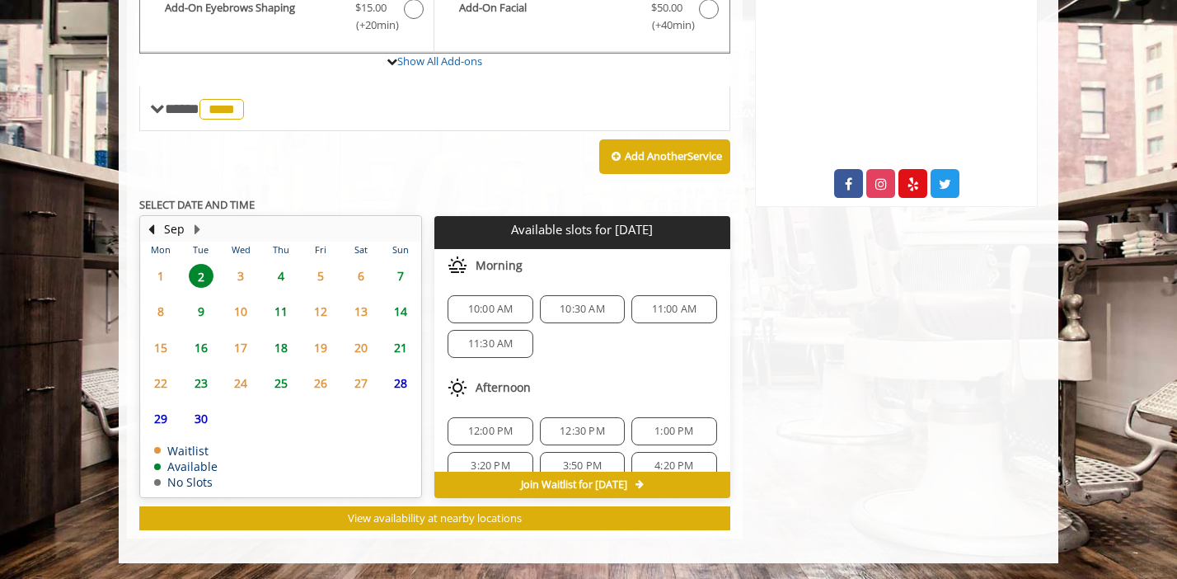
click at [269, 283] on span "4" at bounding box center [281, 276] width 25 height 24
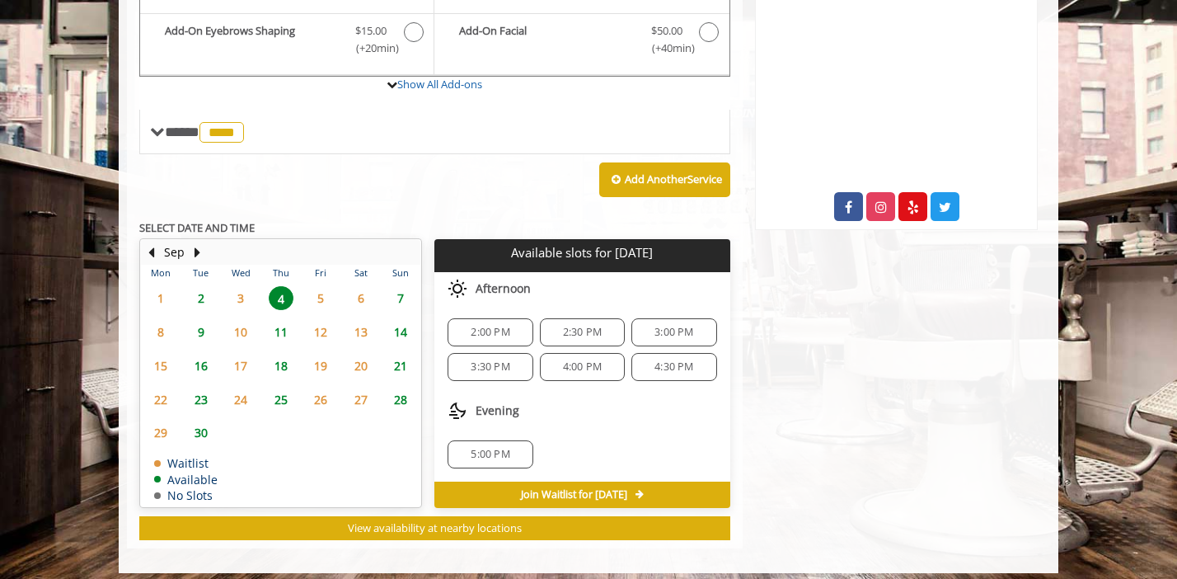
scroll to position [605, 0]
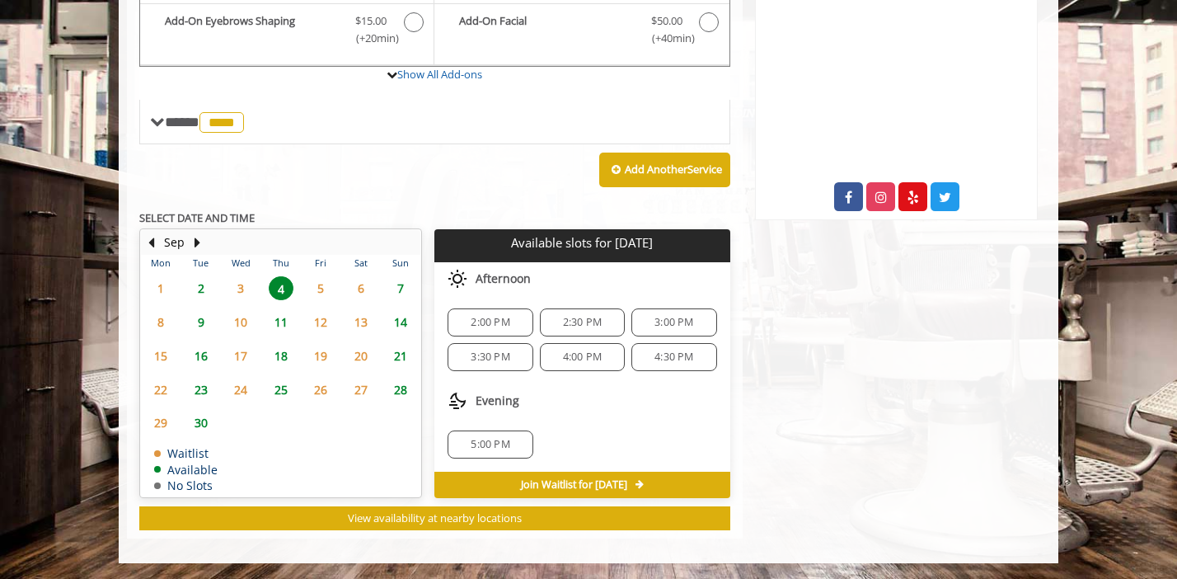
click at [394, 284] on span "7" at bounding box center [400, 288] width 25 height 24
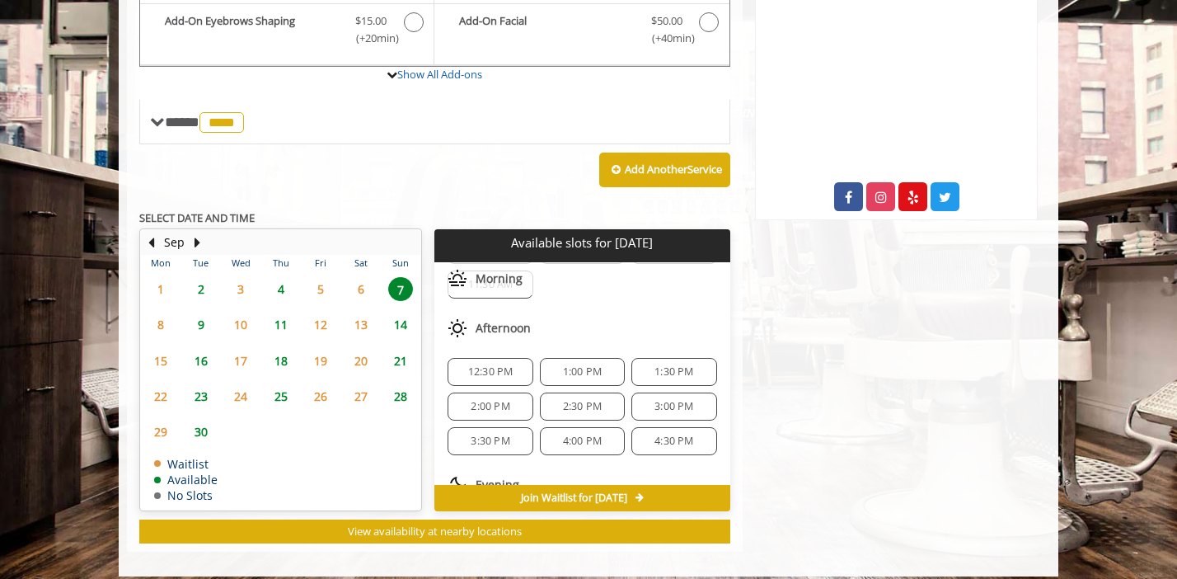
scroll to position [0, 0]
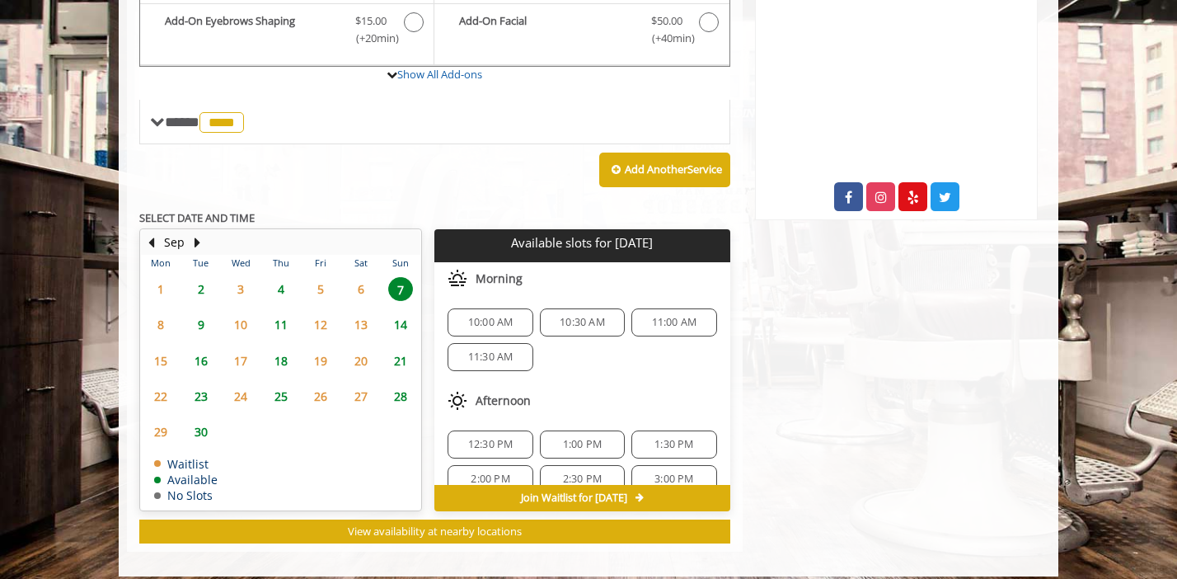
click at [202, 292] on span "2" at bounding box center [201, 289] width 25 height 24
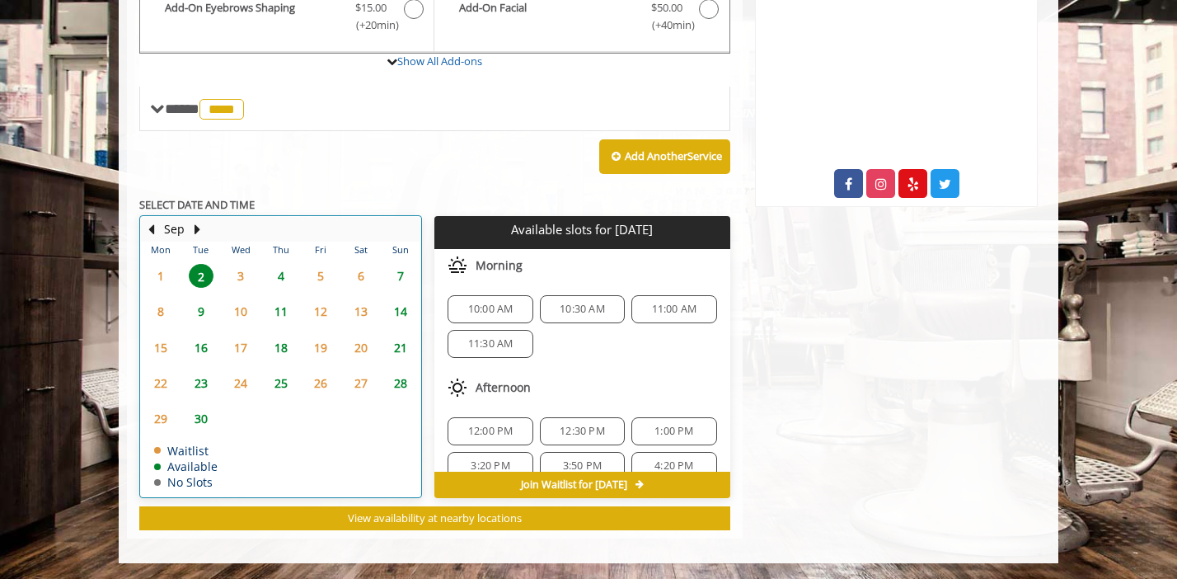
click at [199, 324] on td "9" at bounding box center [201, 311] width 40 height 35
